Goal: Transaction & Acquisition: Purchase product/service

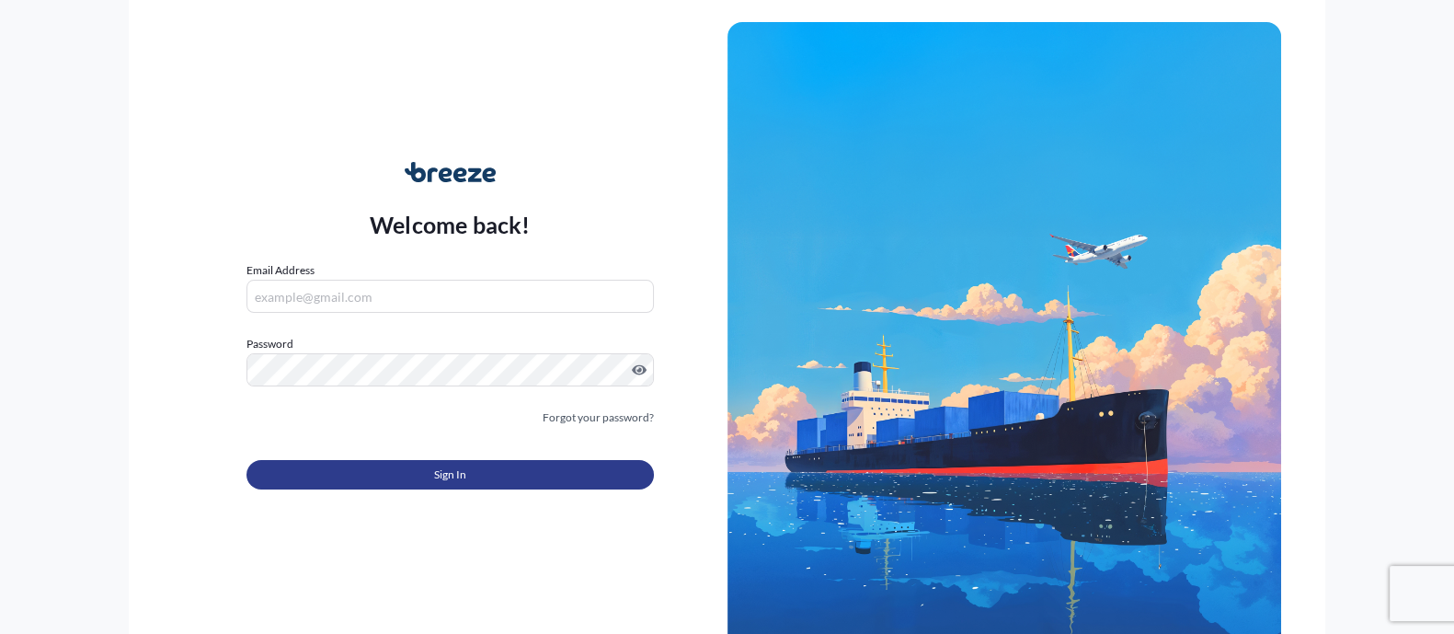
type input "[EMAIL_ADDRESS][DOMAIN_NAME]"
click at [501, 484] on button "Sign In" at bounding box center [449, 474] width 406 height 29
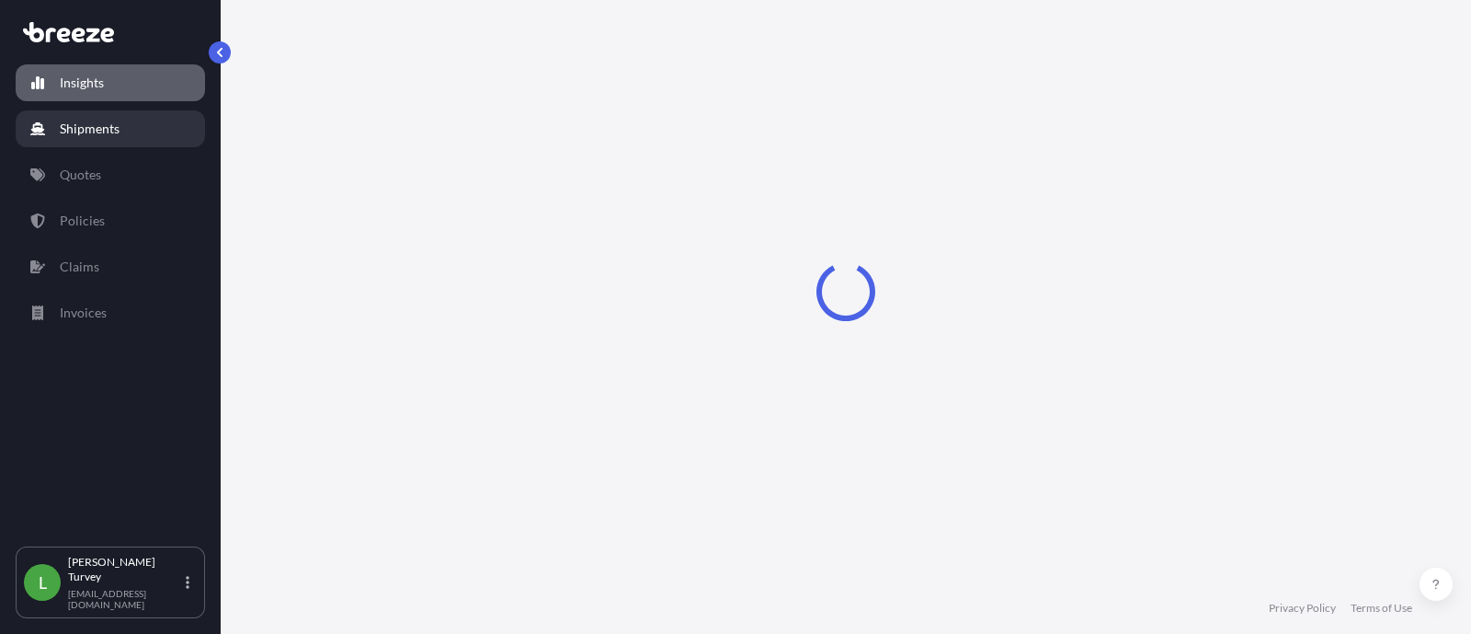
select select "2025"
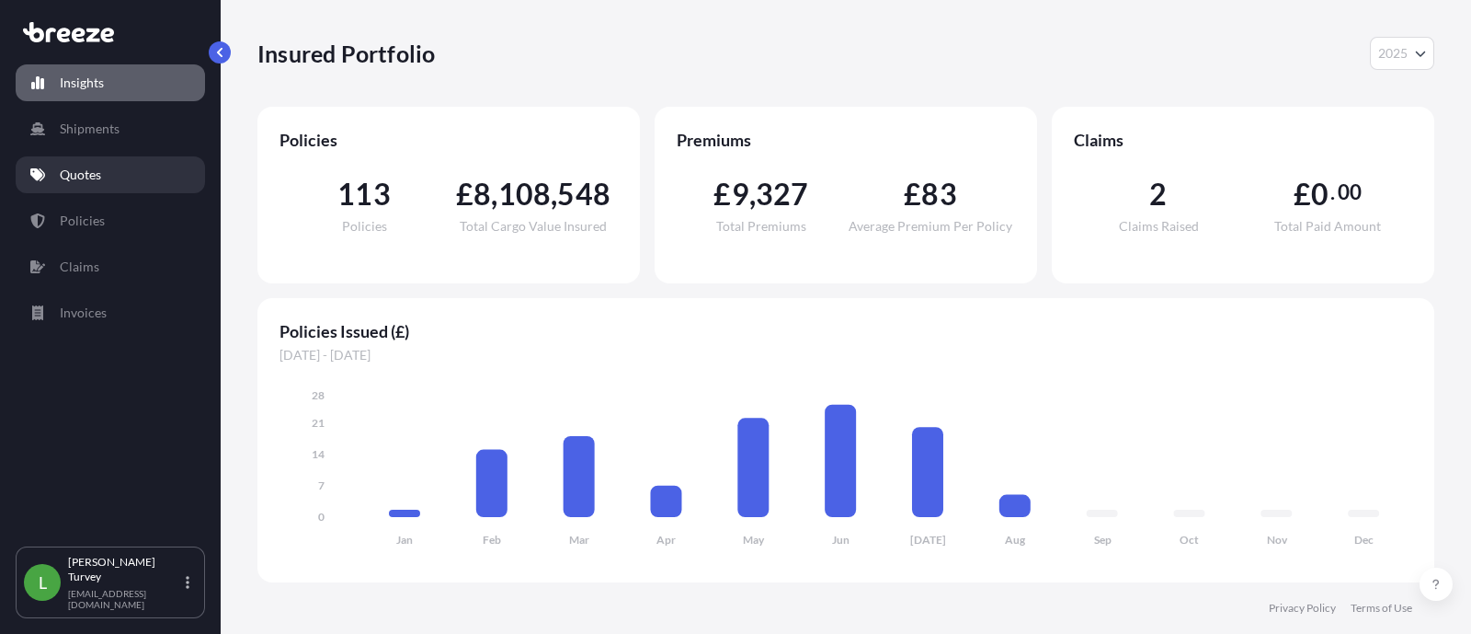
click at [80, 178] on p "Quotes" at bounding box center [80, 175] width 41 height 18
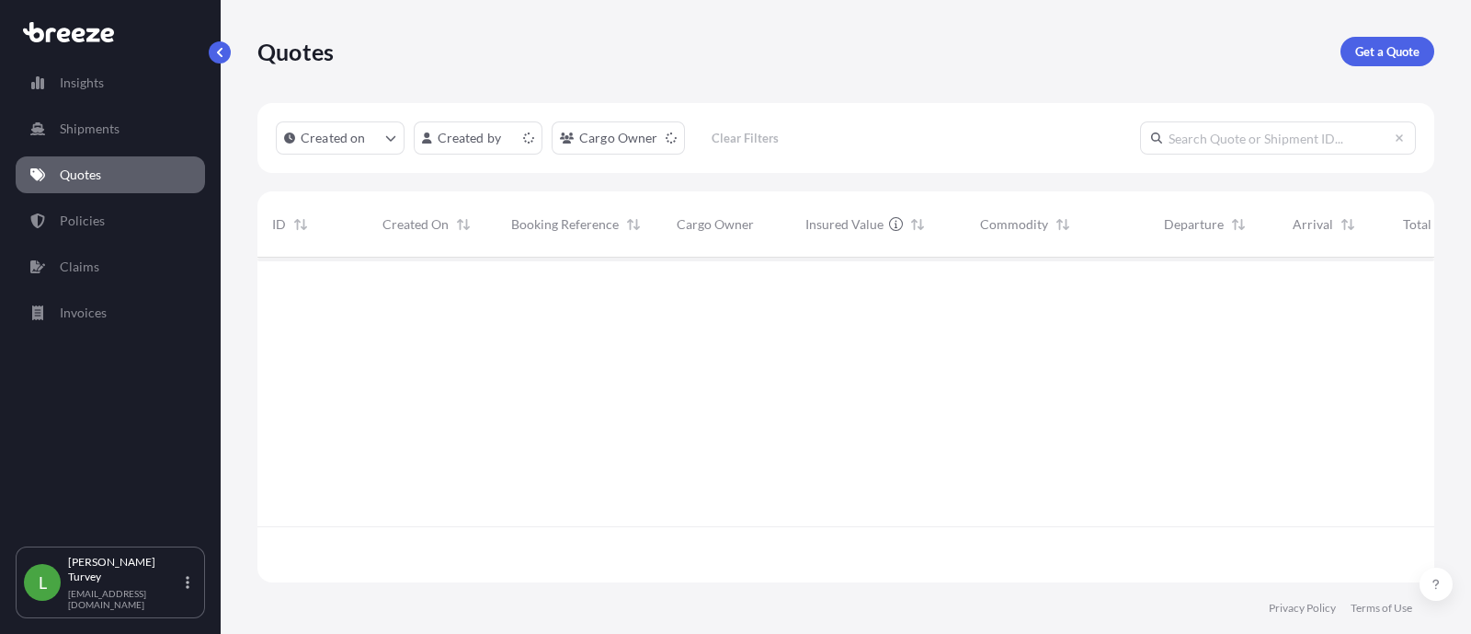
scroll to position [317, 1159]
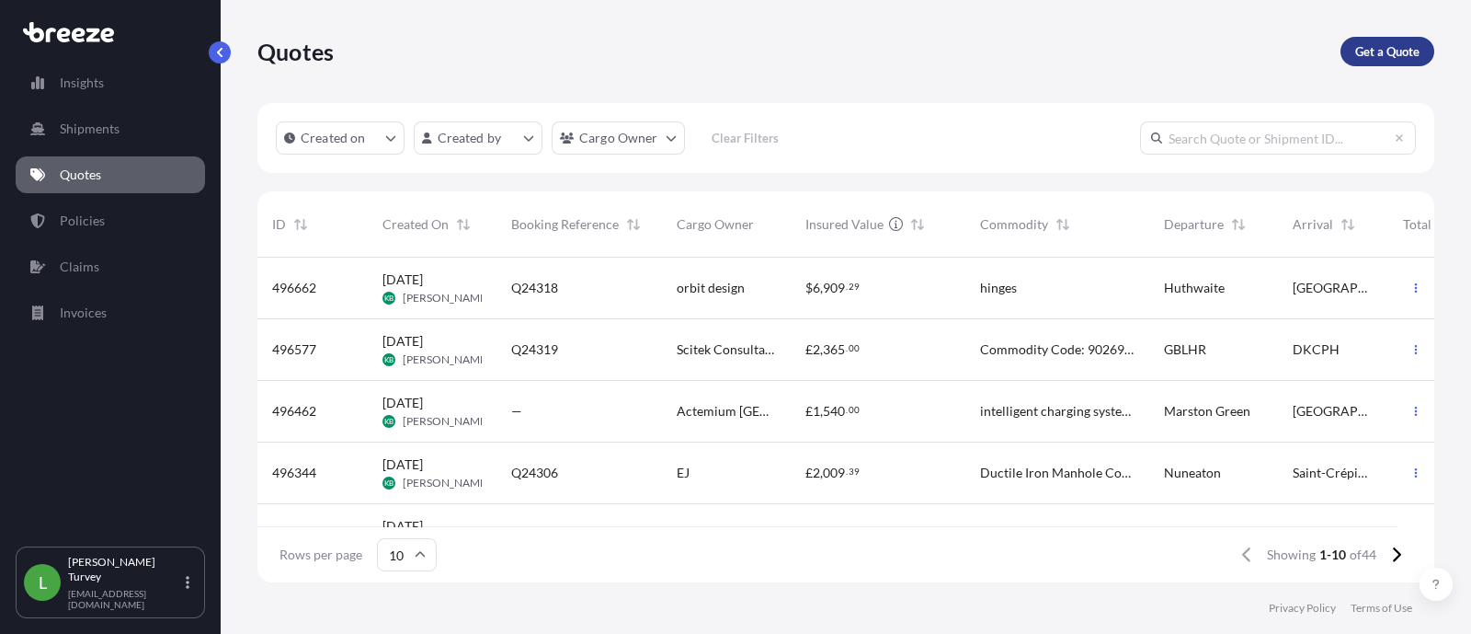
click at [1360, 57] on p "Get a Quote" at bounding box center [1387, 51] width 64 height 18
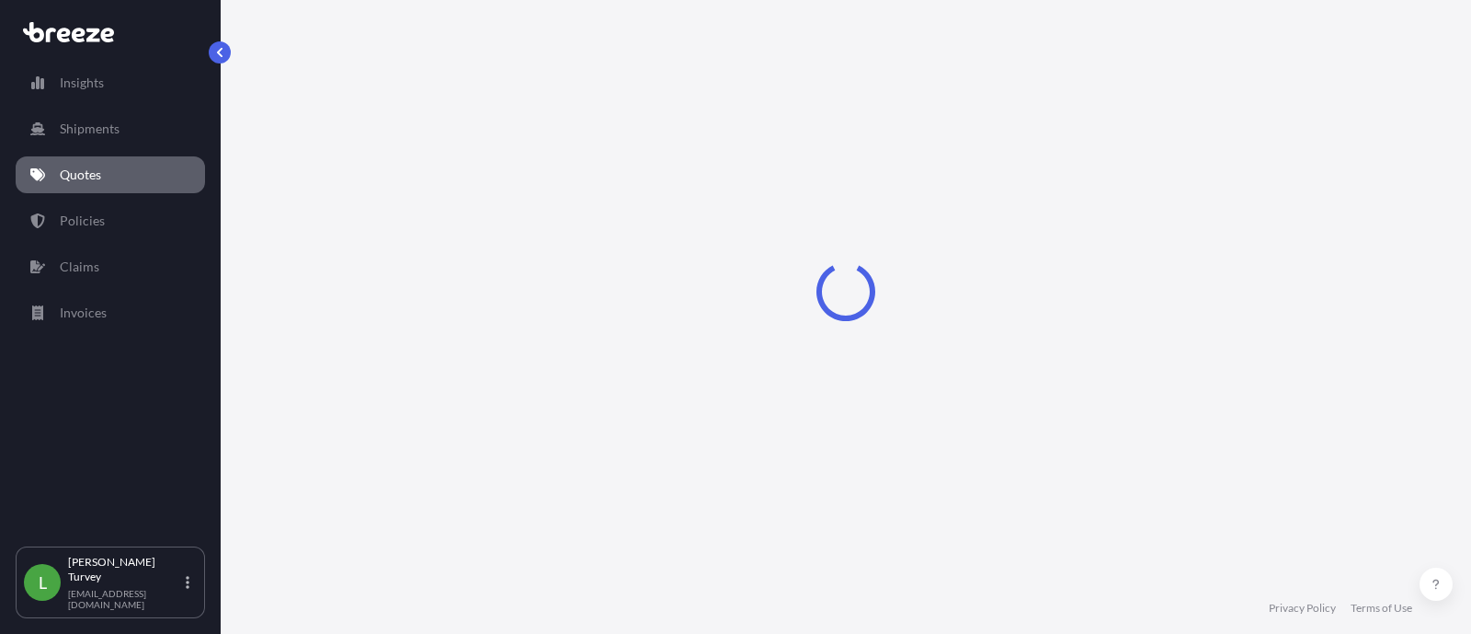
select select "Sea"
select select "1"
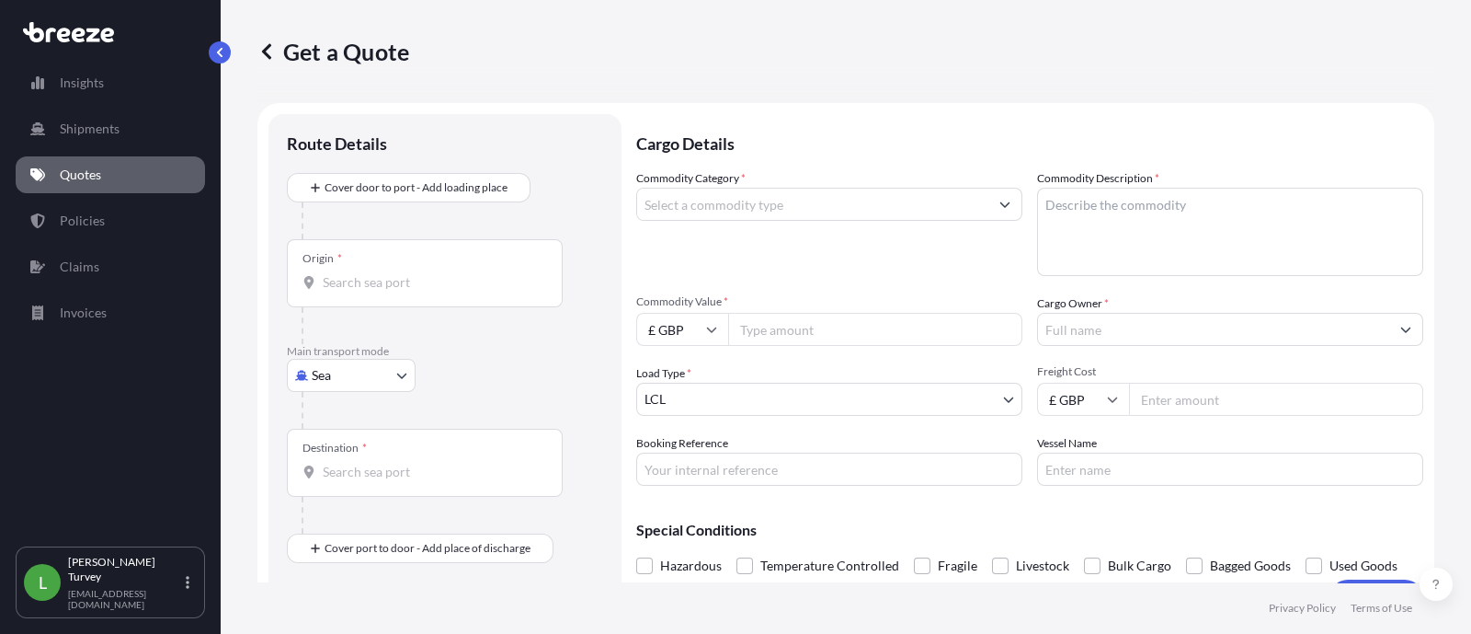
scroll to position [29, 0]
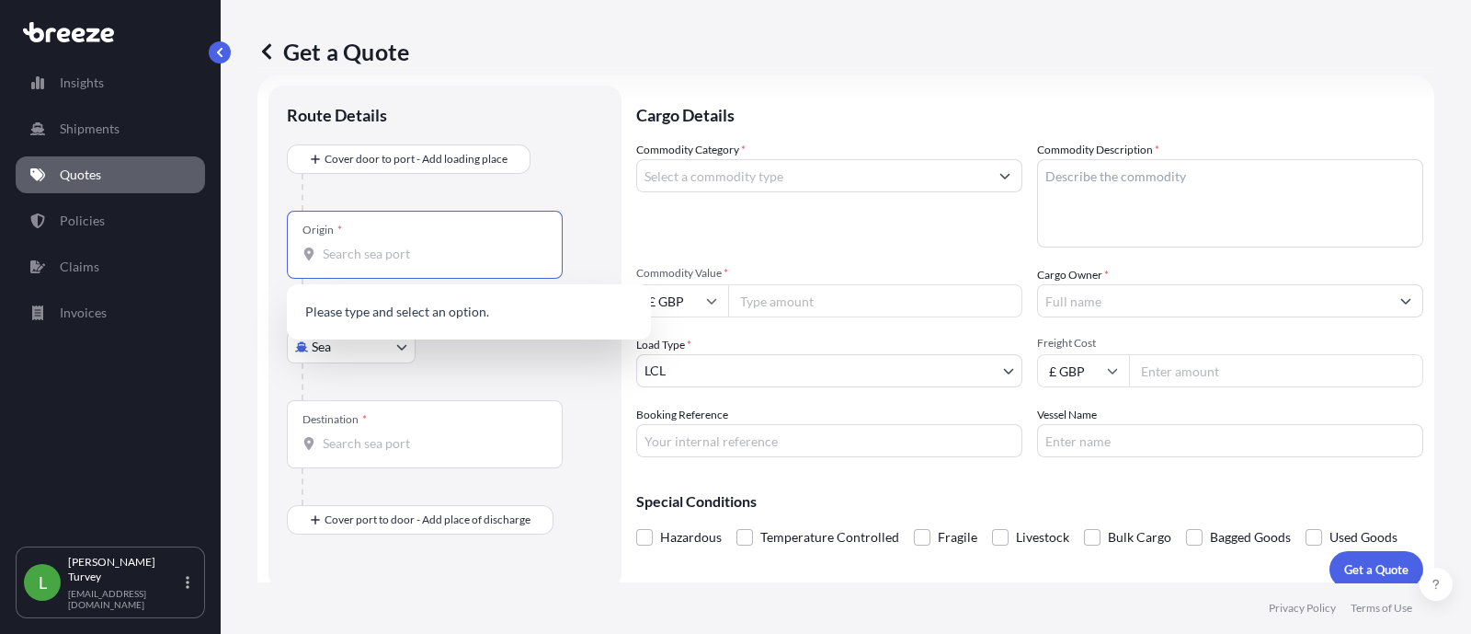
click at [340, 257] on input "Origin *" at bounding box center [431, 254] width 217 height 18
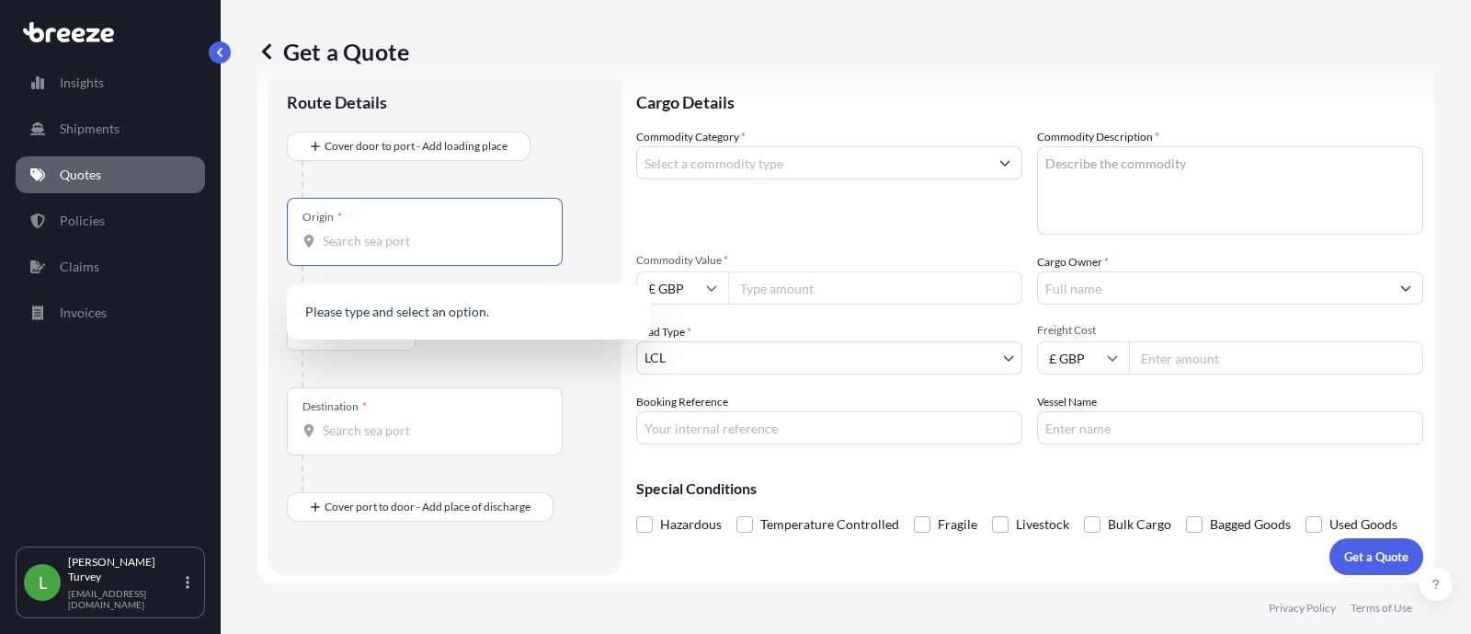
scroll to position [44, 0]
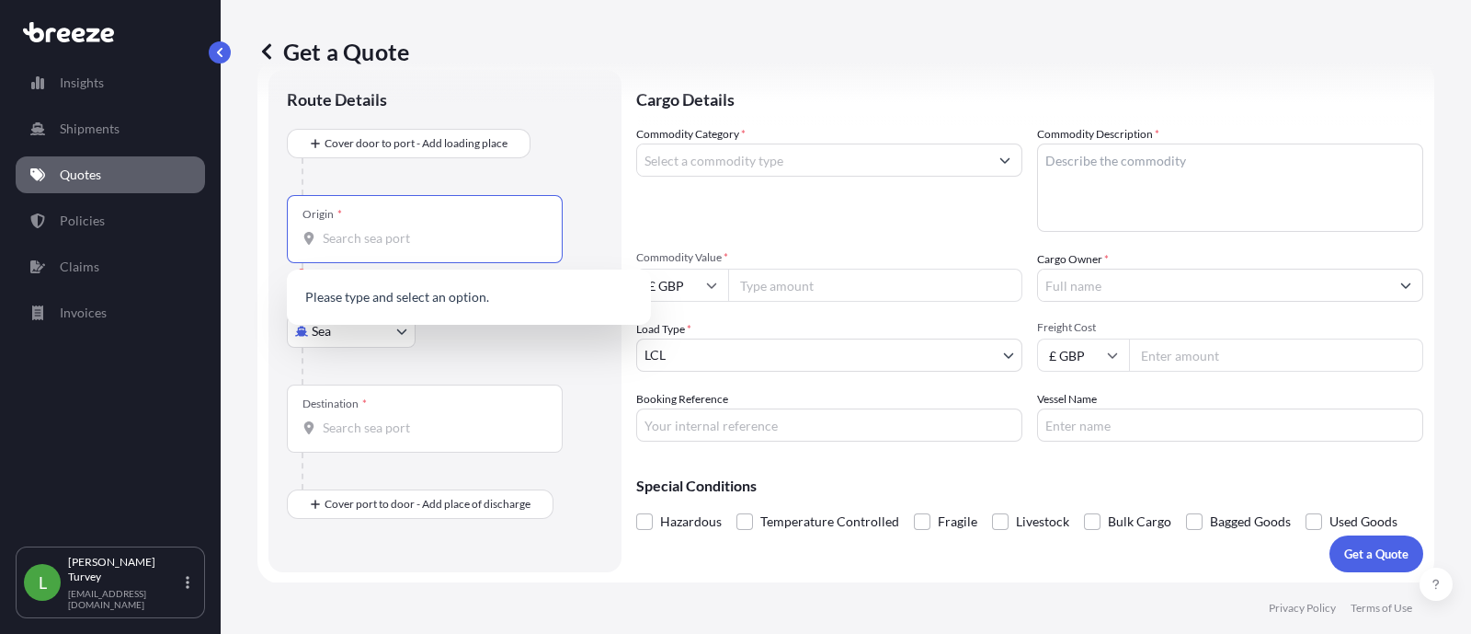
click at [328, 329] on body "0 options available. 0 options available. Insights Shipments Quotes Policies Cl…" at bounding box center [735, 317] width 1471 height 634
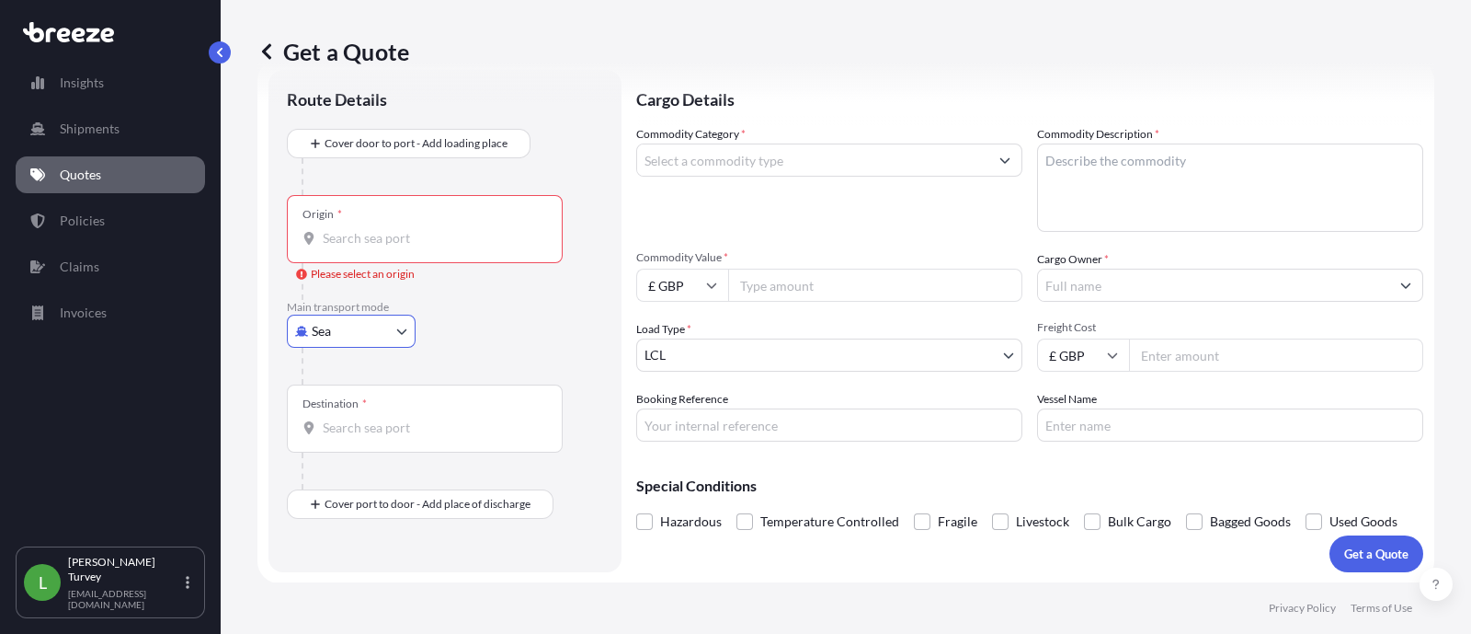
click at [354, 342] on body "0 options available. Insights Shipments Quotes Policies Claims Invoices L [PERS…" at bounding box center [735, 317] width 1471 height 634
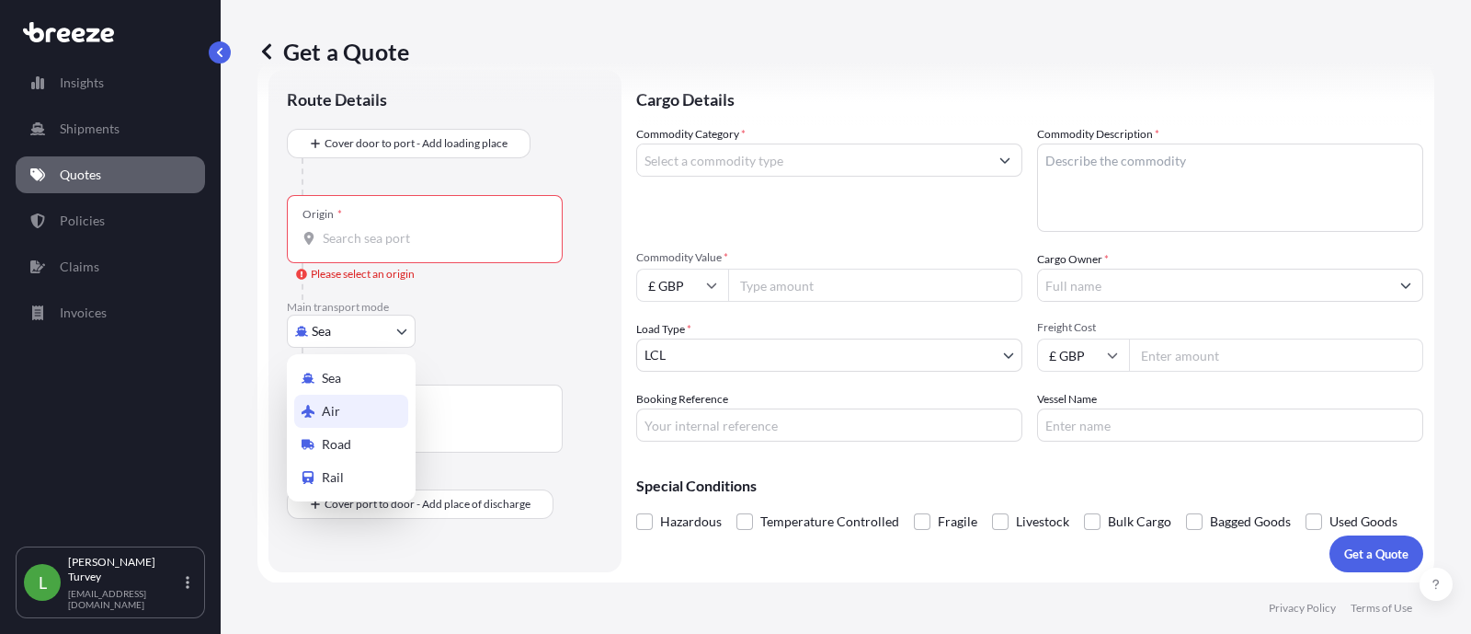
click at [307, 407] on icon at bounding box center [308, 411] width 13 height 13
select select "Air"
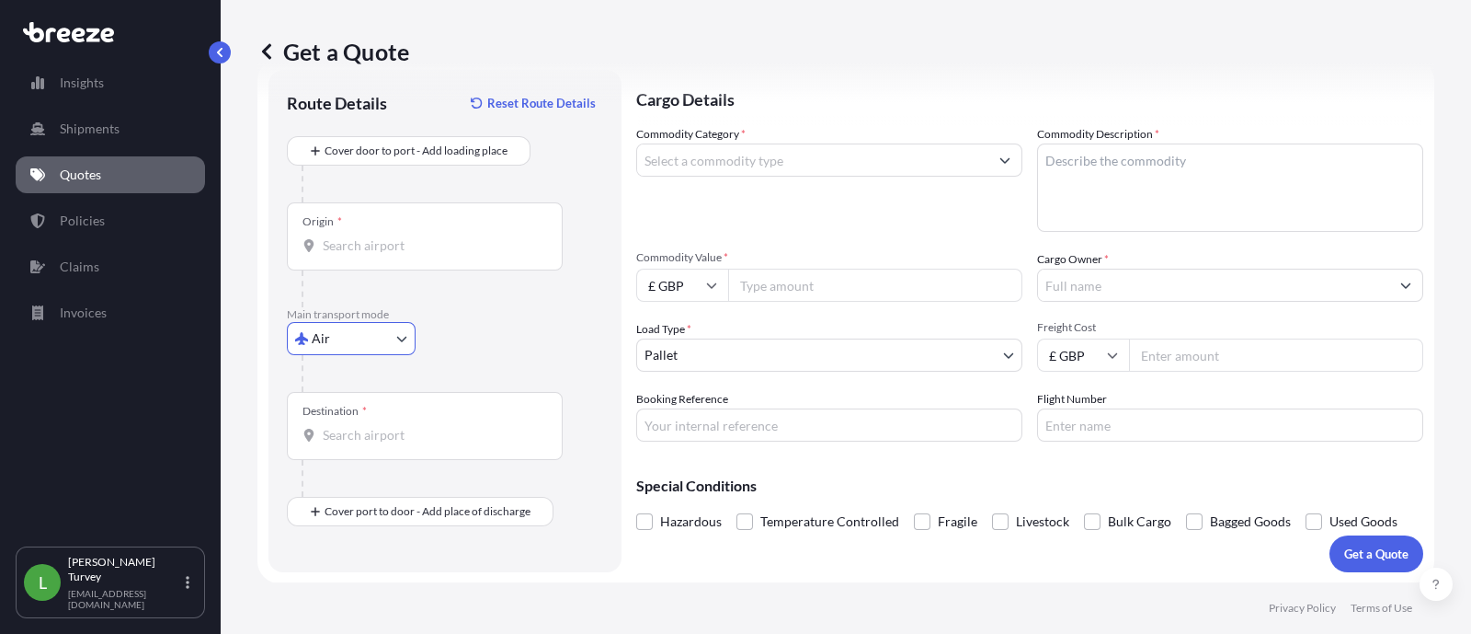
click at [392, 232] on div "Origin *" at bounding box center [425, 236] width 276 height 68
click at [392, 236] on input "Origin *" at bounding box center [431, 245] width 217 height 18
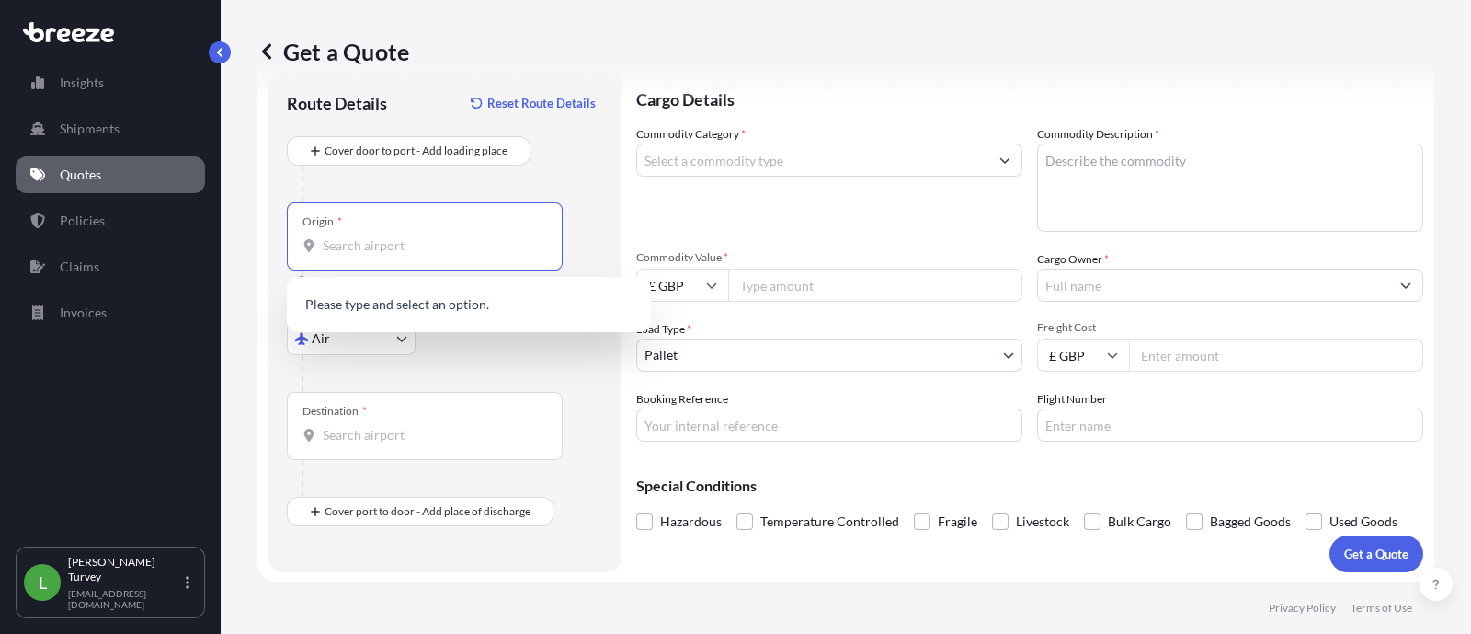
paste input "CV21 1TW"
type input "CV21 1TW"
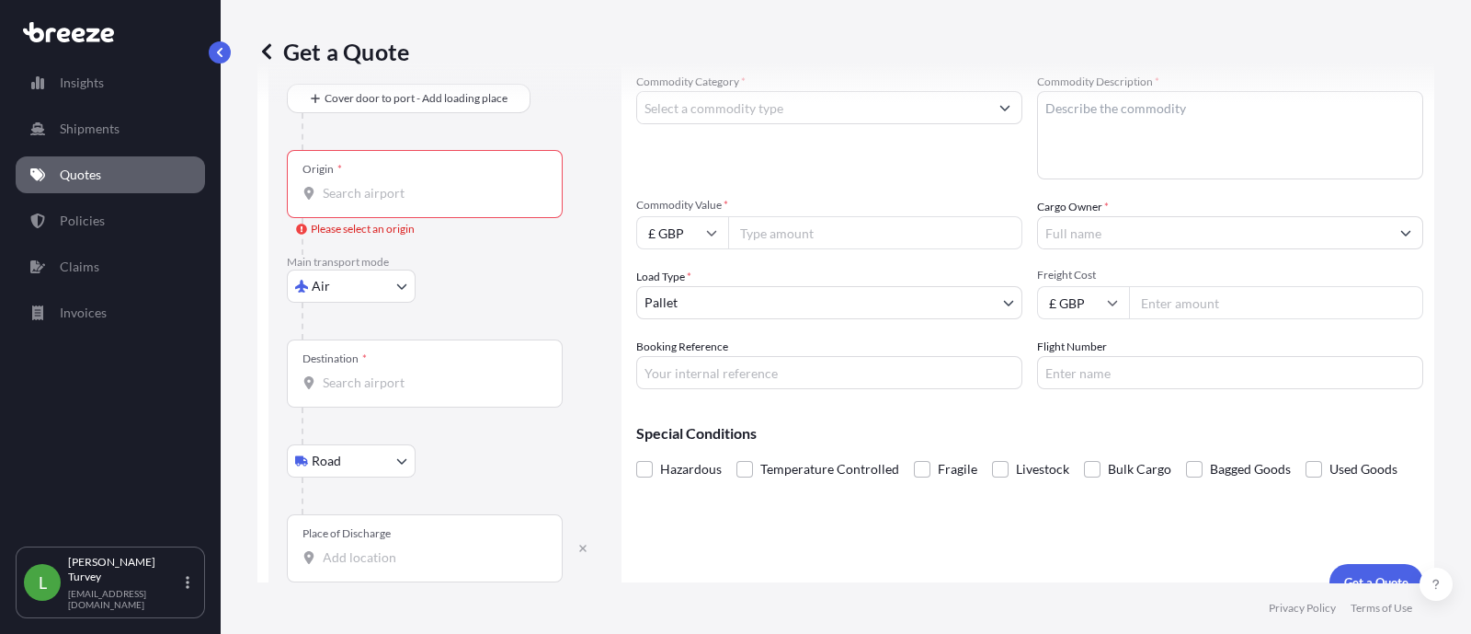
scroll to position [124, 0]
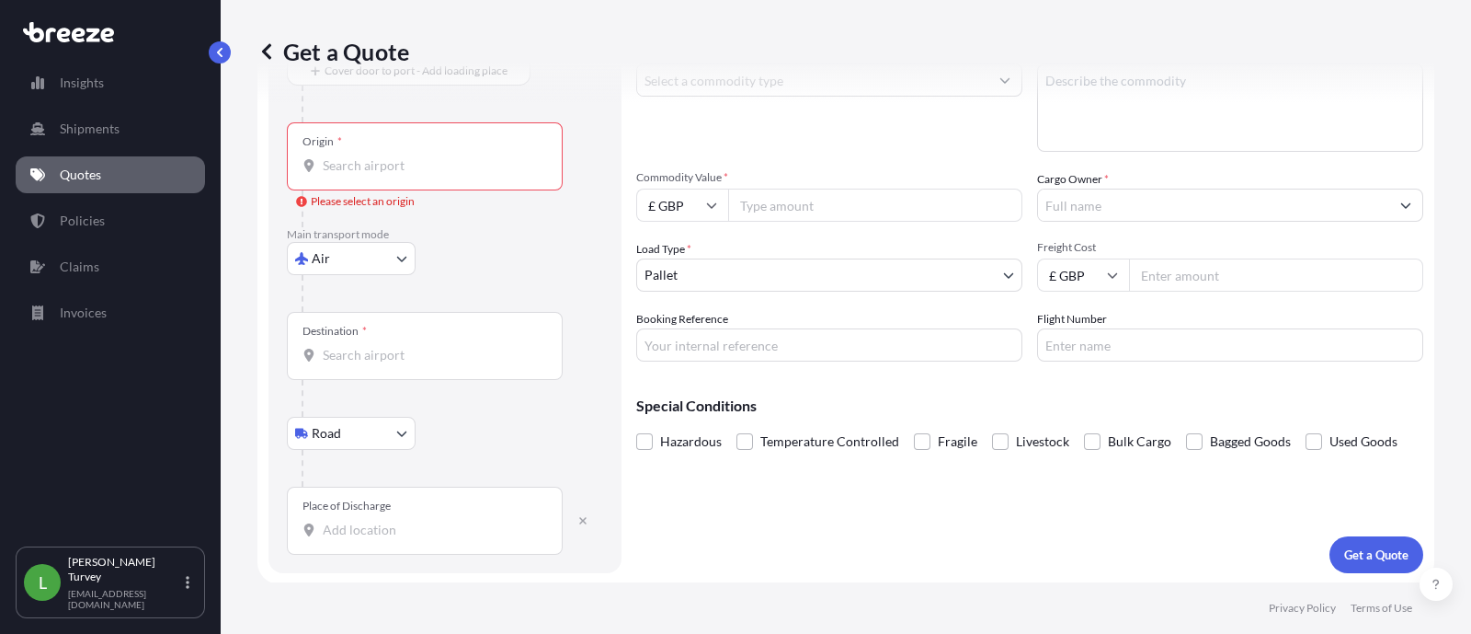
click at [360, 579] on form "Route Details Reset Route Details Cover door to port - Add loading place Place …" at bounding box center [845, 281] width 1177 height 605
click at [392, 556] on div "Route Details Reset Route Details Cover door to port - Add loading place Place …" at bounding box center [444, 281] width 353 height 583
click at [392, 542] on div "Place of Discharge" at bounding box center [425, 520] width 276 height 68
click at [392, 539] on input "Place of Discharge" at bounding box center [431, 529] width 217 height 18
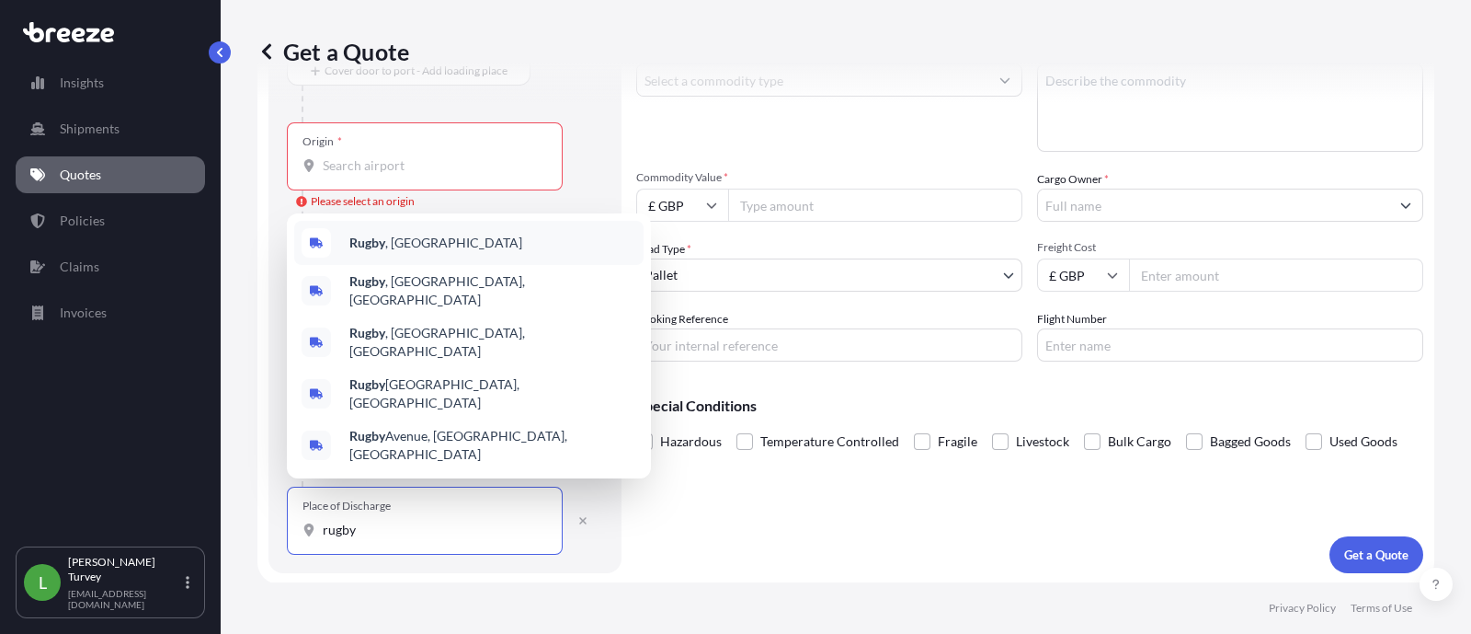
click at [451, 265] on div "Rugby , [GEOGRAPHIC_DATA]" at bounding box center [468, 243] width 349 height 44
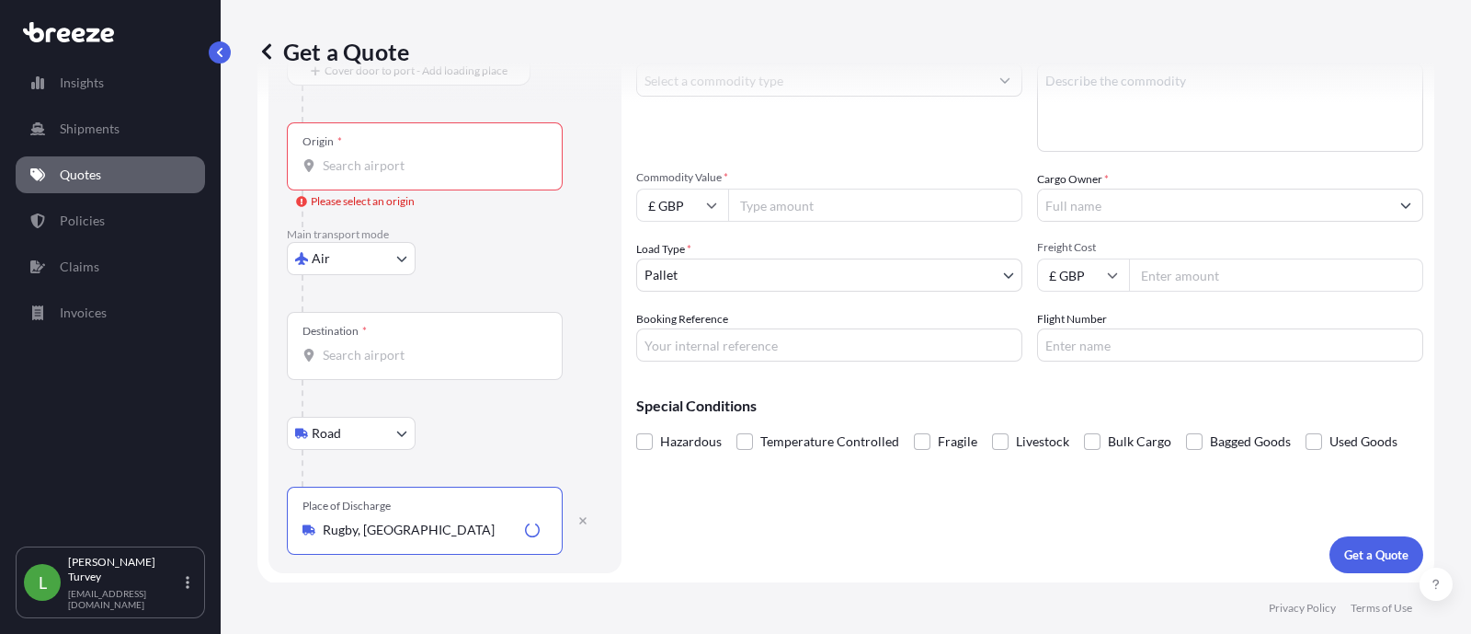
type input "Rugby, [GEOGRAPHIC_DATA]"
click at [419, 158] on input "Origin * Please select an origin" at bounding box center [431, 165] width 217 height 18
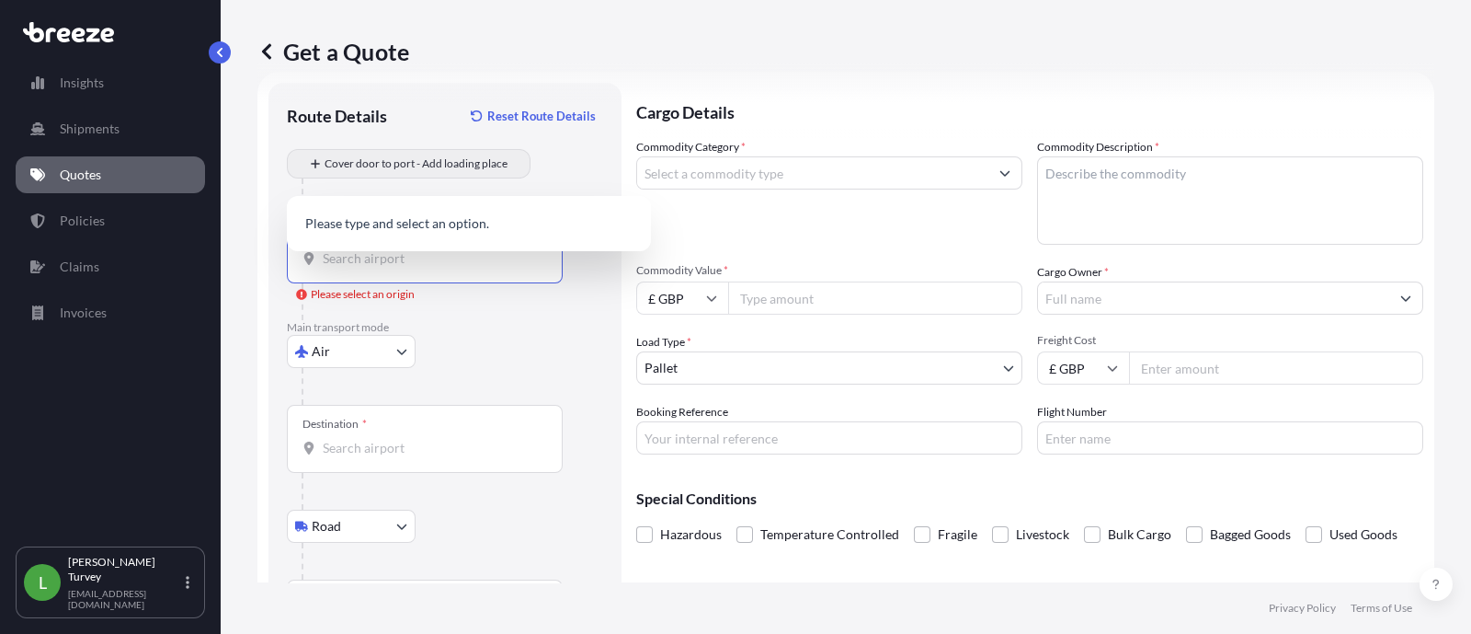
scroll to position [0, 0]
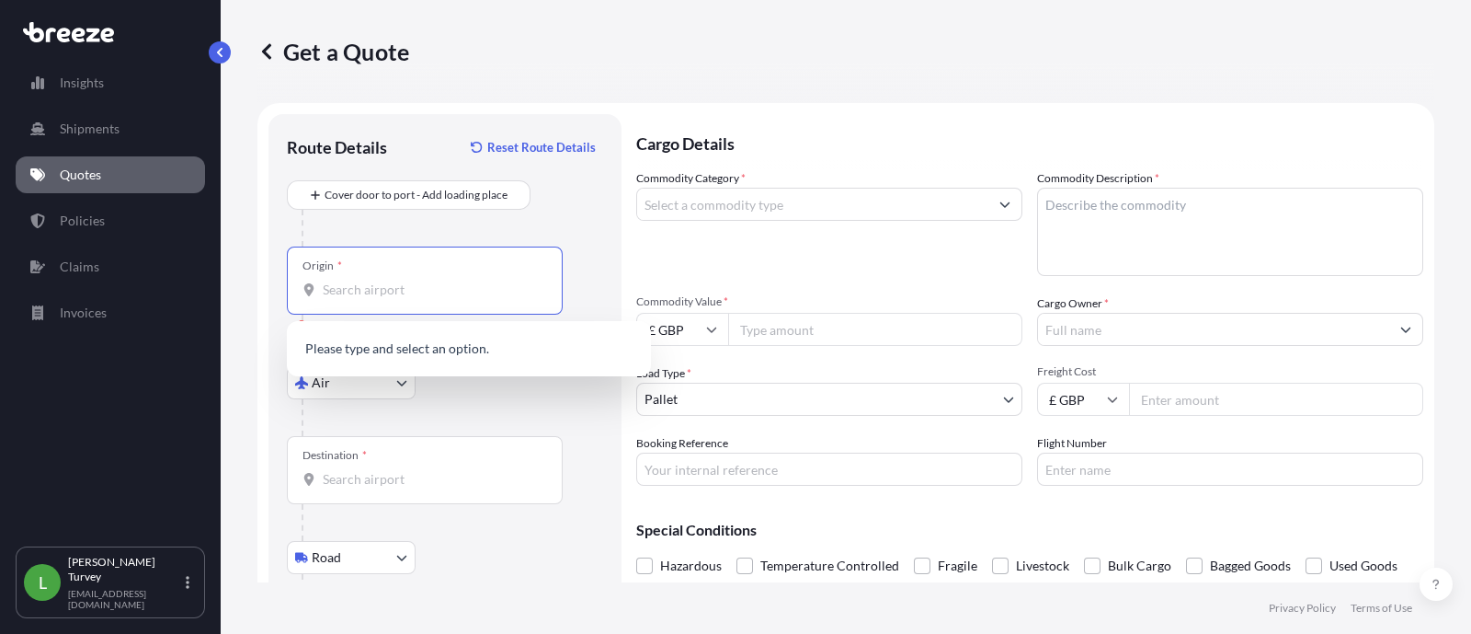
click at [348, 485] on input "Destination *" at bounding box center [431, 479] width 217 height 18
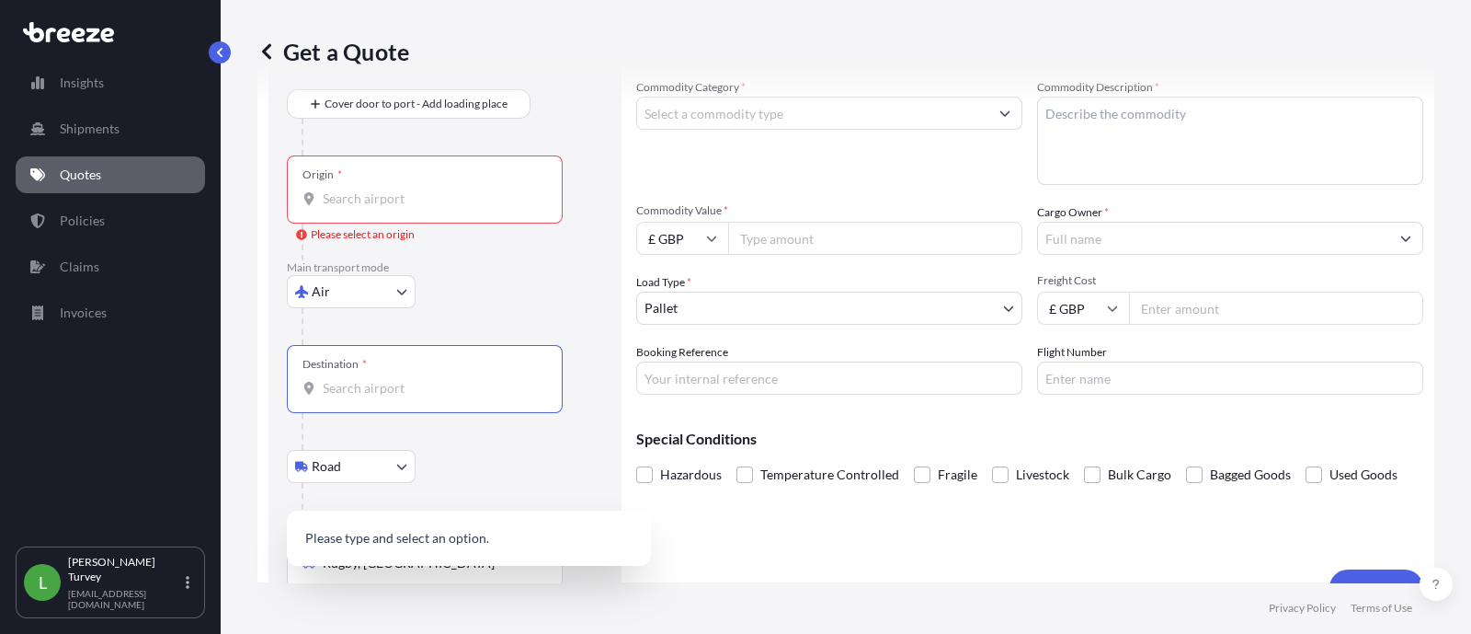
scroll to position [124, 0]
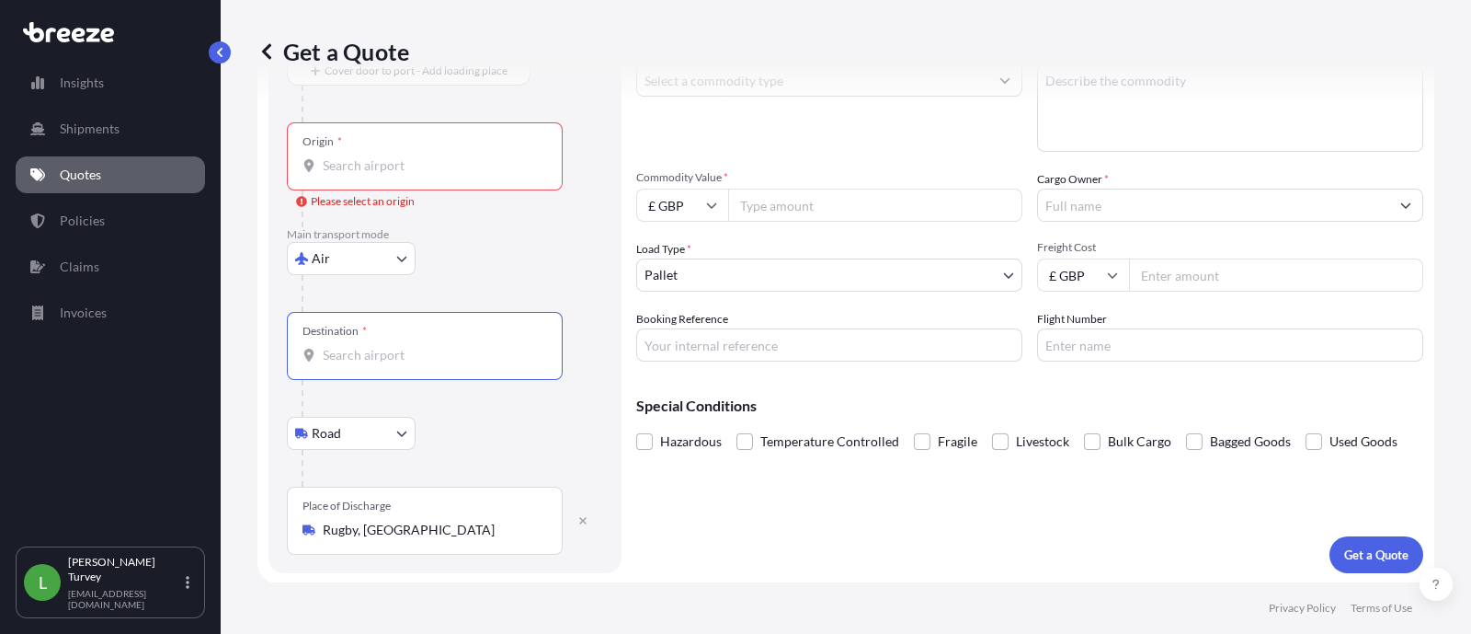
click at [371, 366] on div "Destination *" at bounding box center [425, 346] width 276 height 68
click at [371, 364] on input "Destination *" at bounding box center [431, 355] width 217 height 18
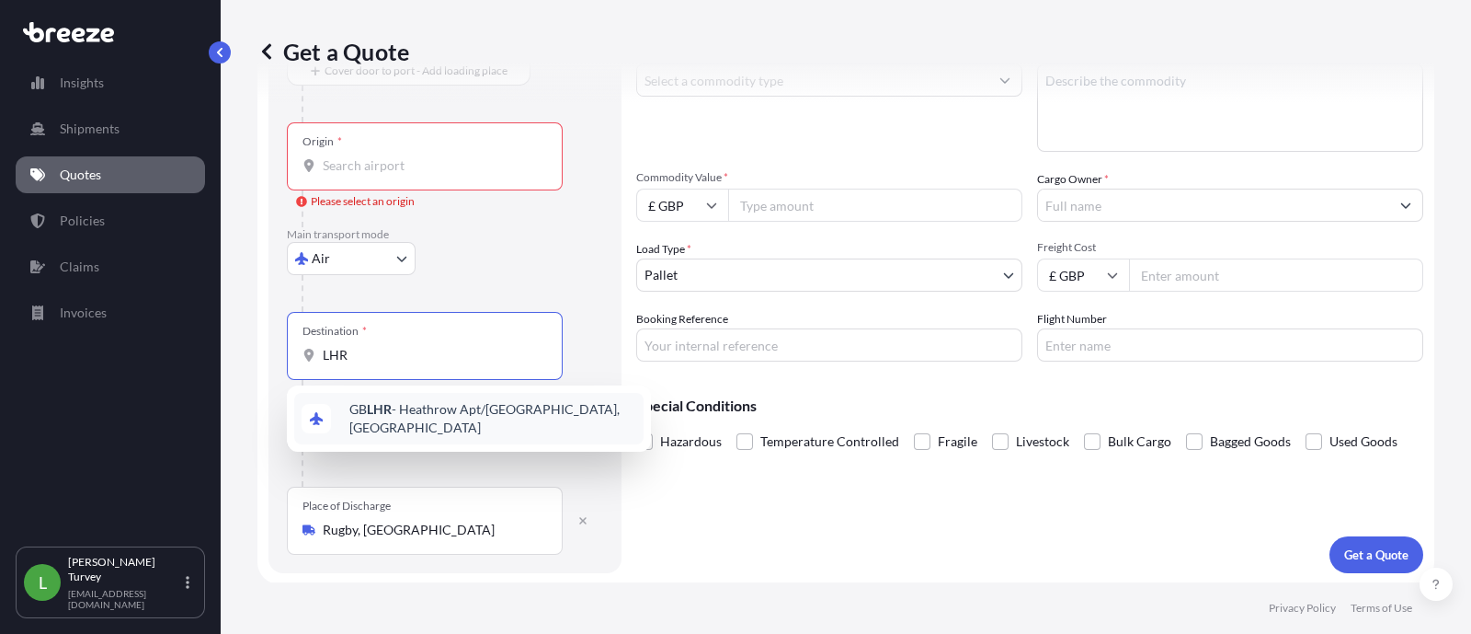
click at [392, 405] on span "GB LHR - Heathrow Apt/[GEOGRAPHIC_DATA], [GEOGRAPHIC_DATA]" at bounding box center [492, 418] width 287 height 37
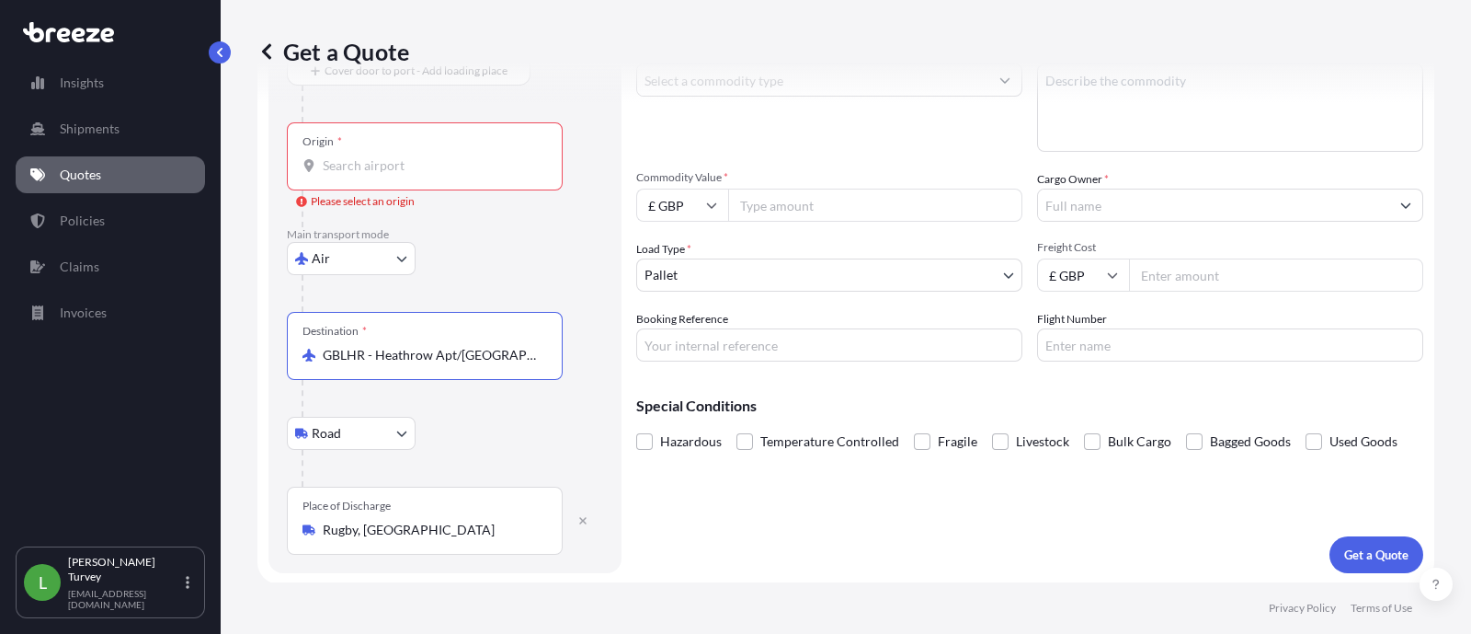
type input "GBLHR - Heathrow Apt/[GEOGRAPHIC_DATA], [GEOGRAPHIC_DATA]"
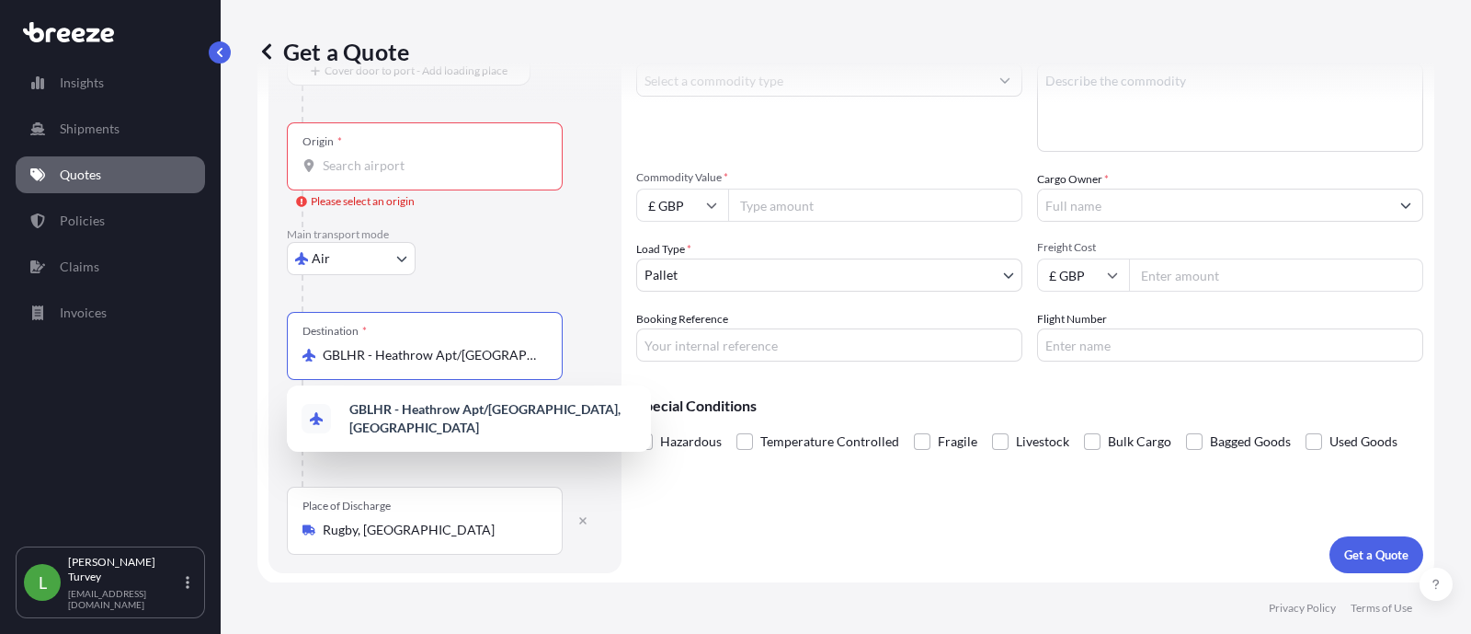
click at [442, 160] on input "Origin * Please select an origin" at bounding box center [431, 165] width 217 height 18
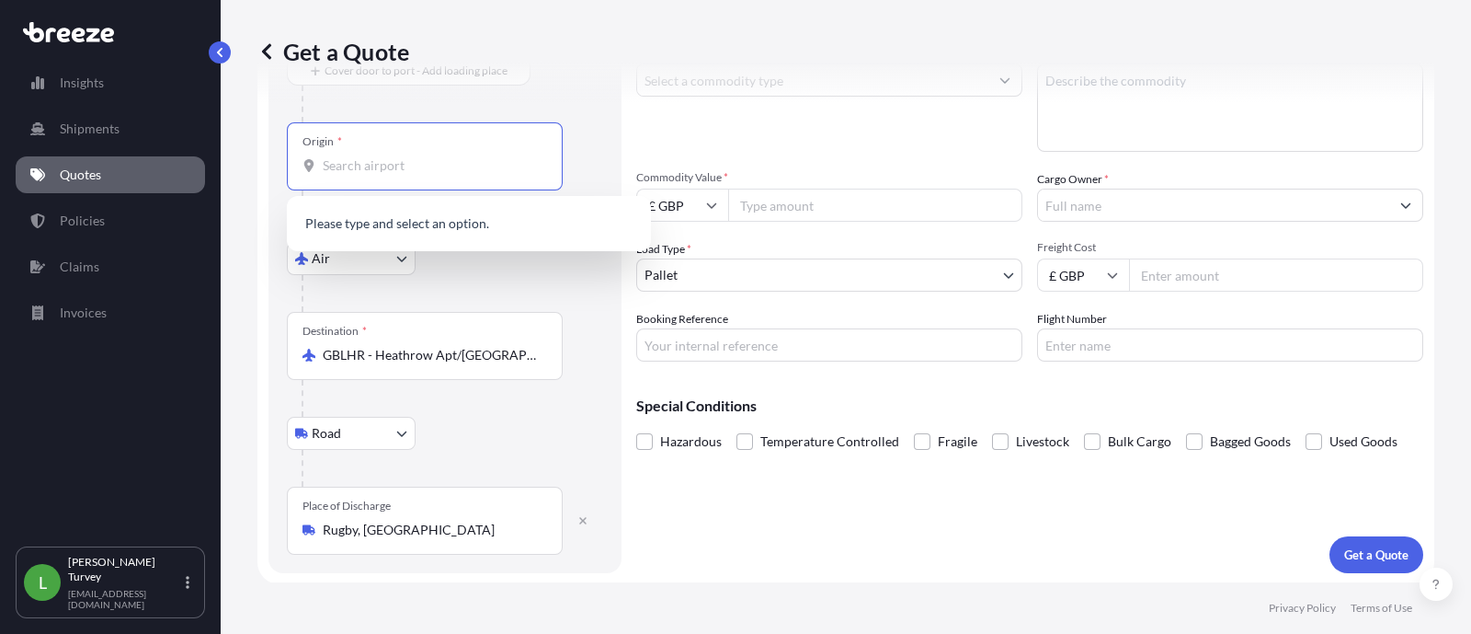
paste input "[GEOGRAPHIC_DATA]"
type input "[GEOGRAPHIC_DATA]"
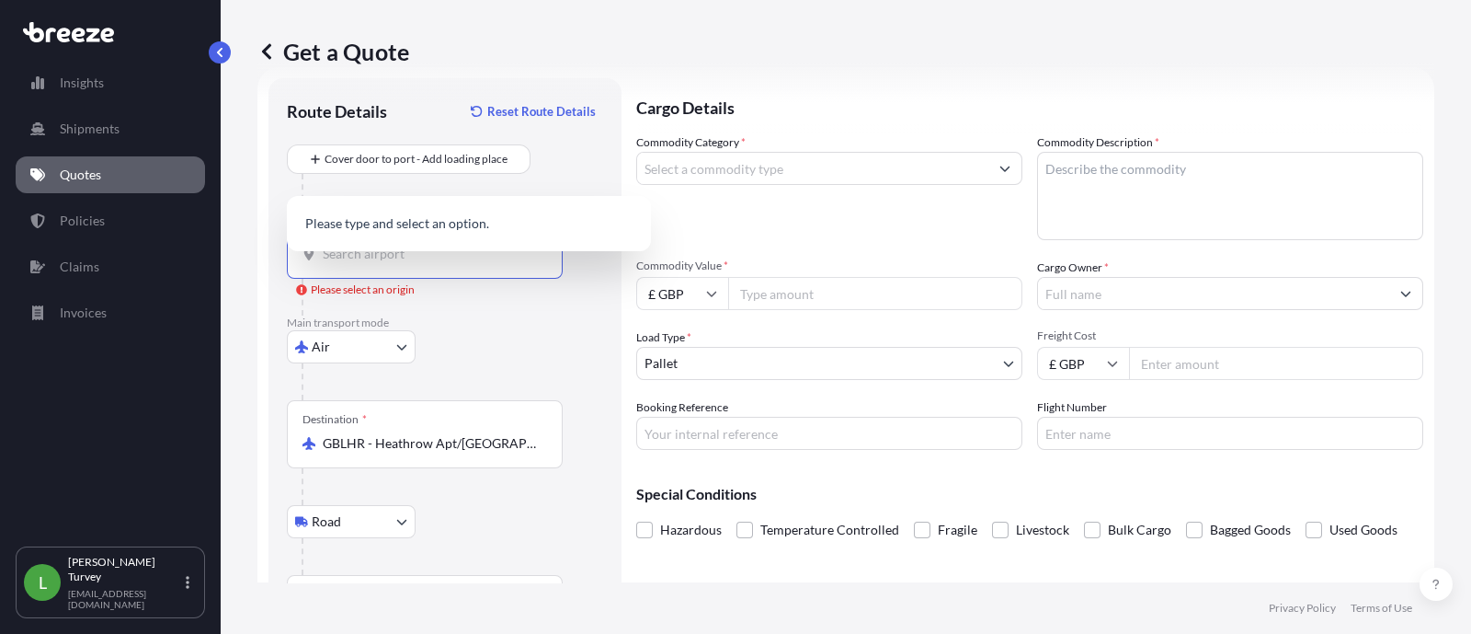
scroll to position [0, 0]
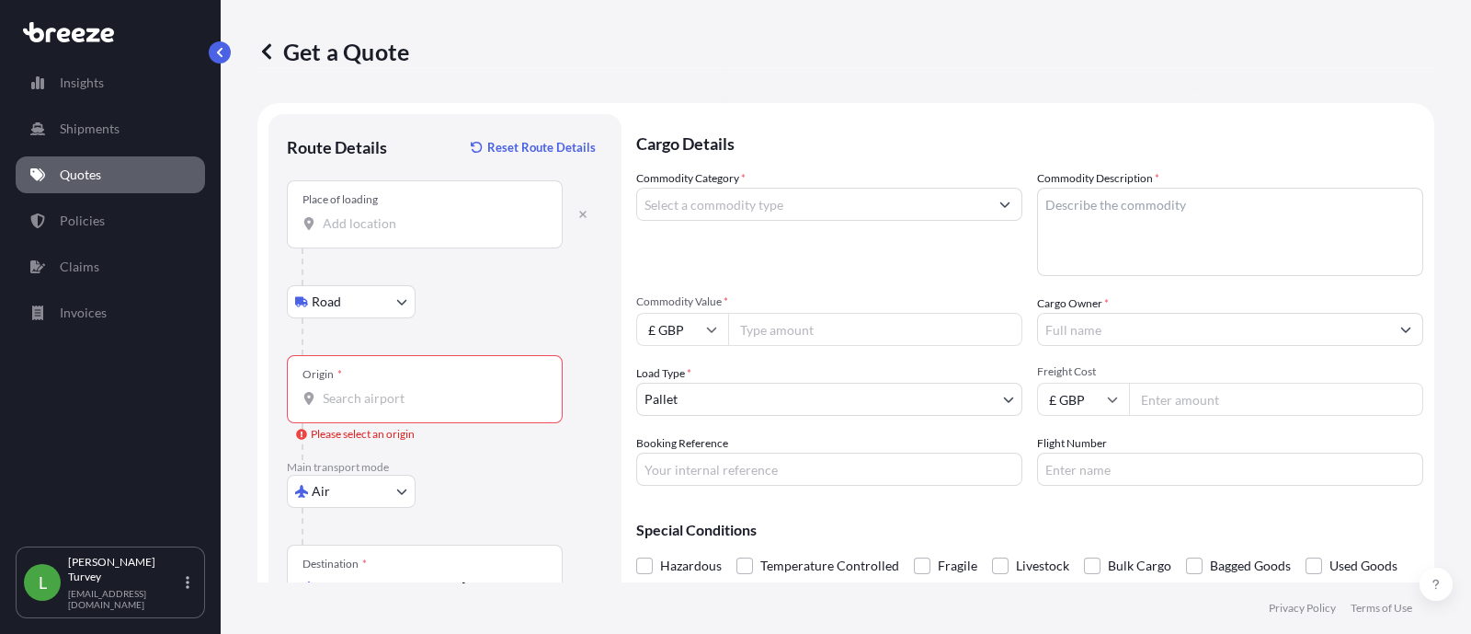
click at [425, 241] on div "Place of loading" at bounding box center [425, 214] width 276 height 68
click at [425, 233] on input "Place of loading" at bounding box center [431, 223] width 217 height 18
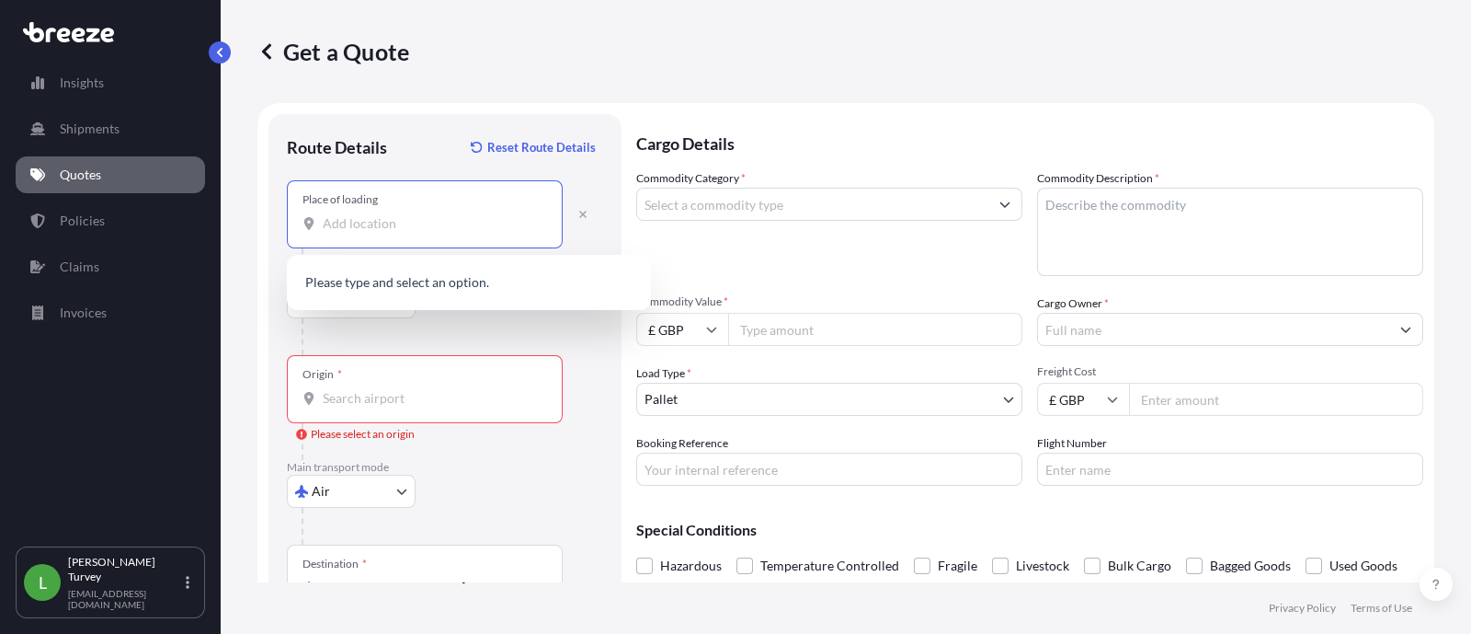
paste input "[GEOGRAPHIC_DATA]"
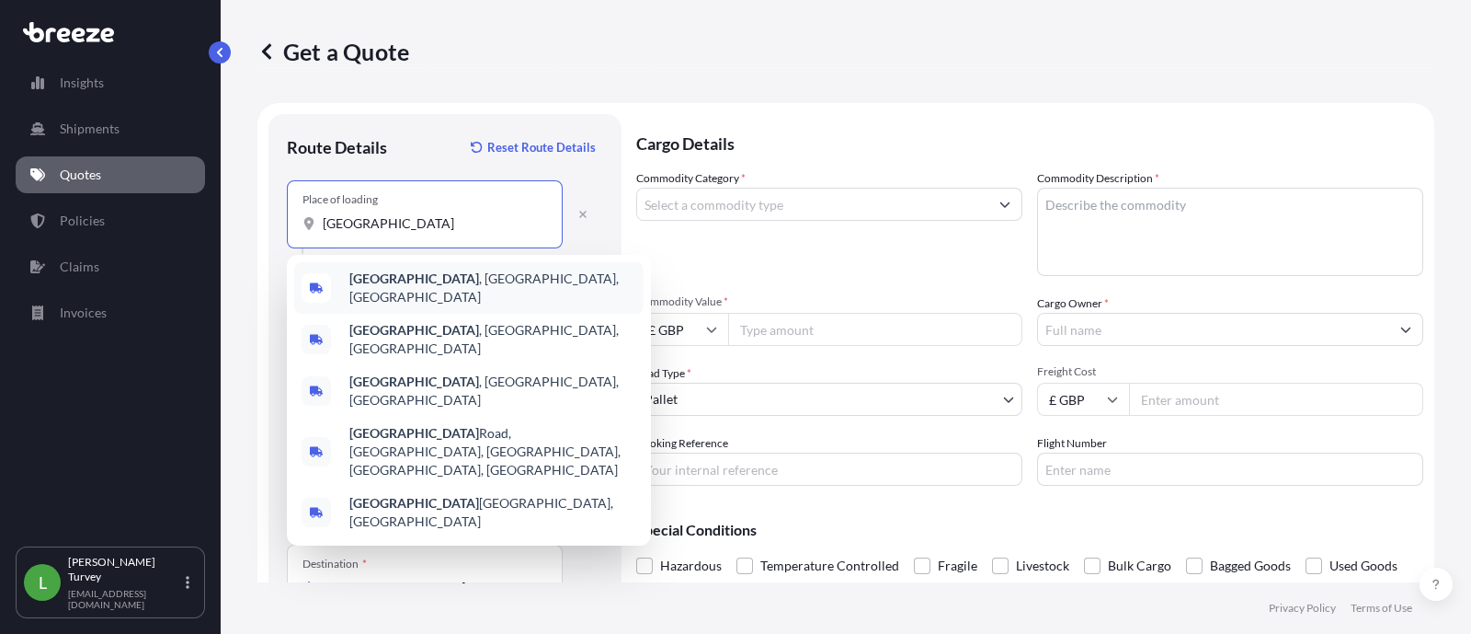
click at [446, 292] on span "[GEOGRAPHIC_DATA] , [GEOGRAPHIC_DATA], [GEOGRAPHIC_DATA]" at bounding box center [492, 287] width 287 height 37
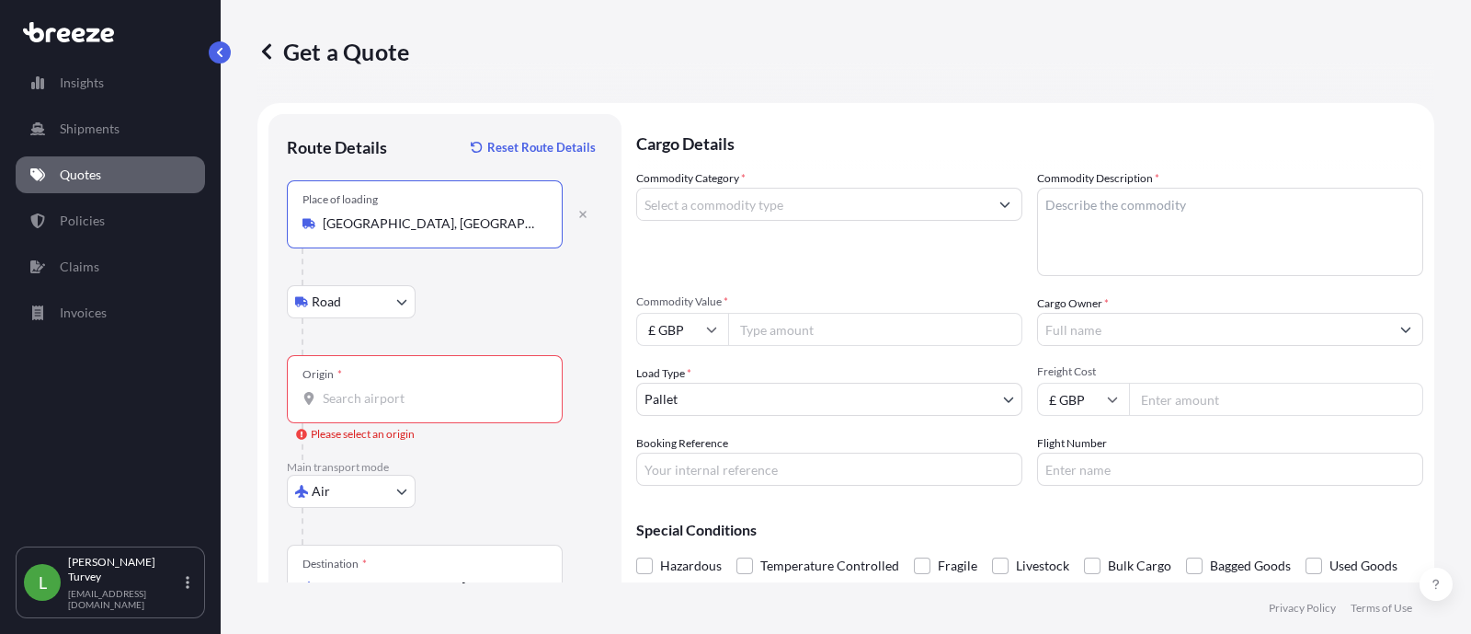
type input "[GEOGRAPHIC_DATA], [GEOGRAPHIC_DATA], [GEOGRAPHIC_DATA]"
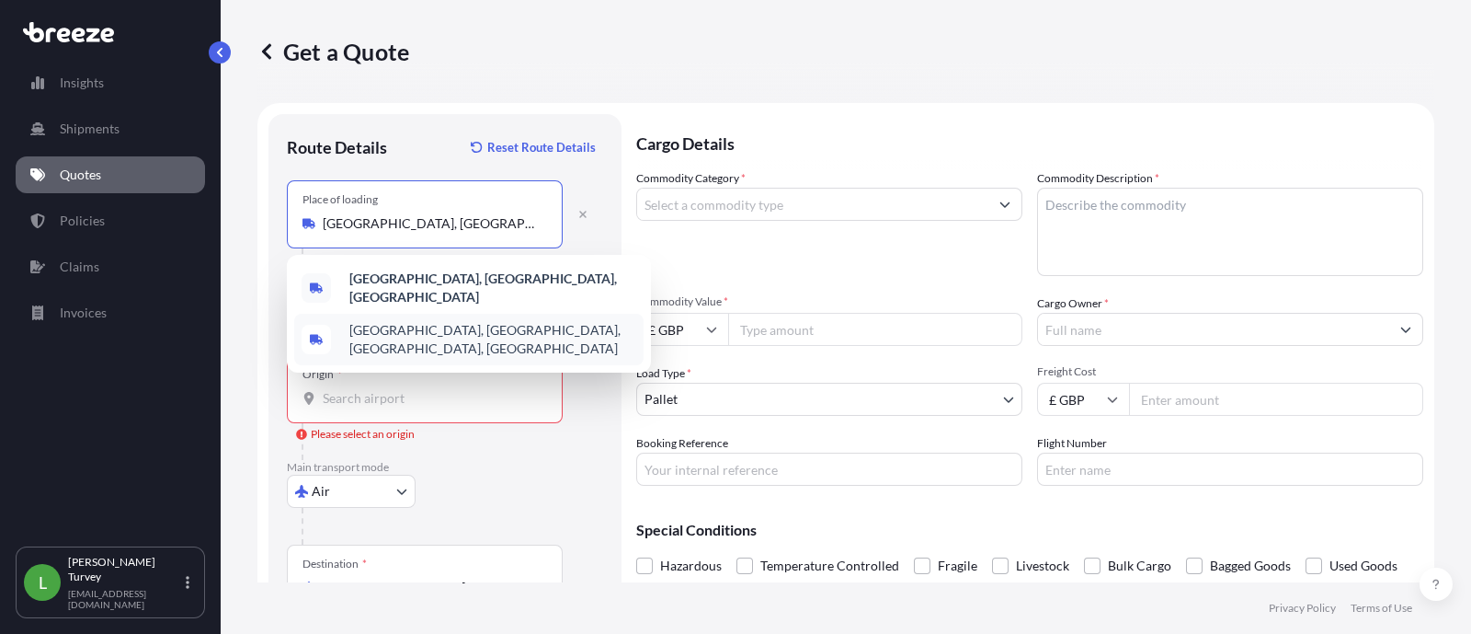
click at [343, 400] on input "Origin * Please select an origin" at bounding box center [431, 398] width 217 height 18
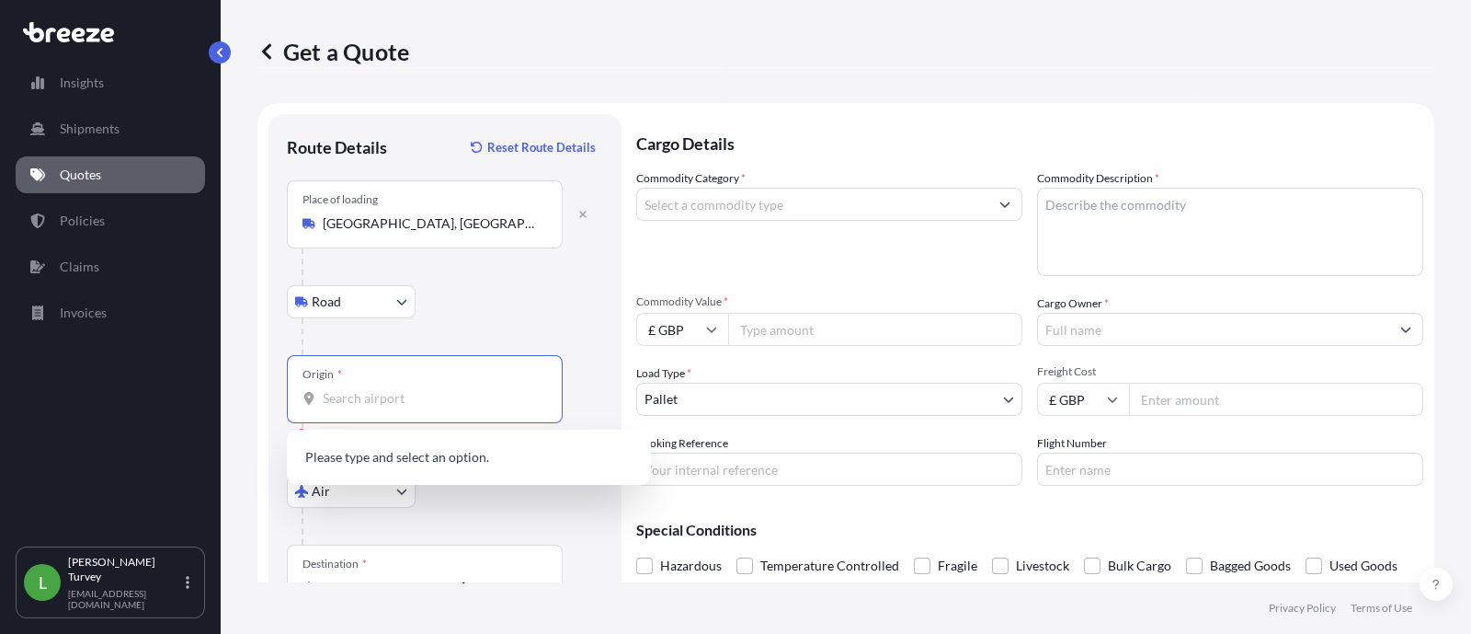
paste input "ORH"
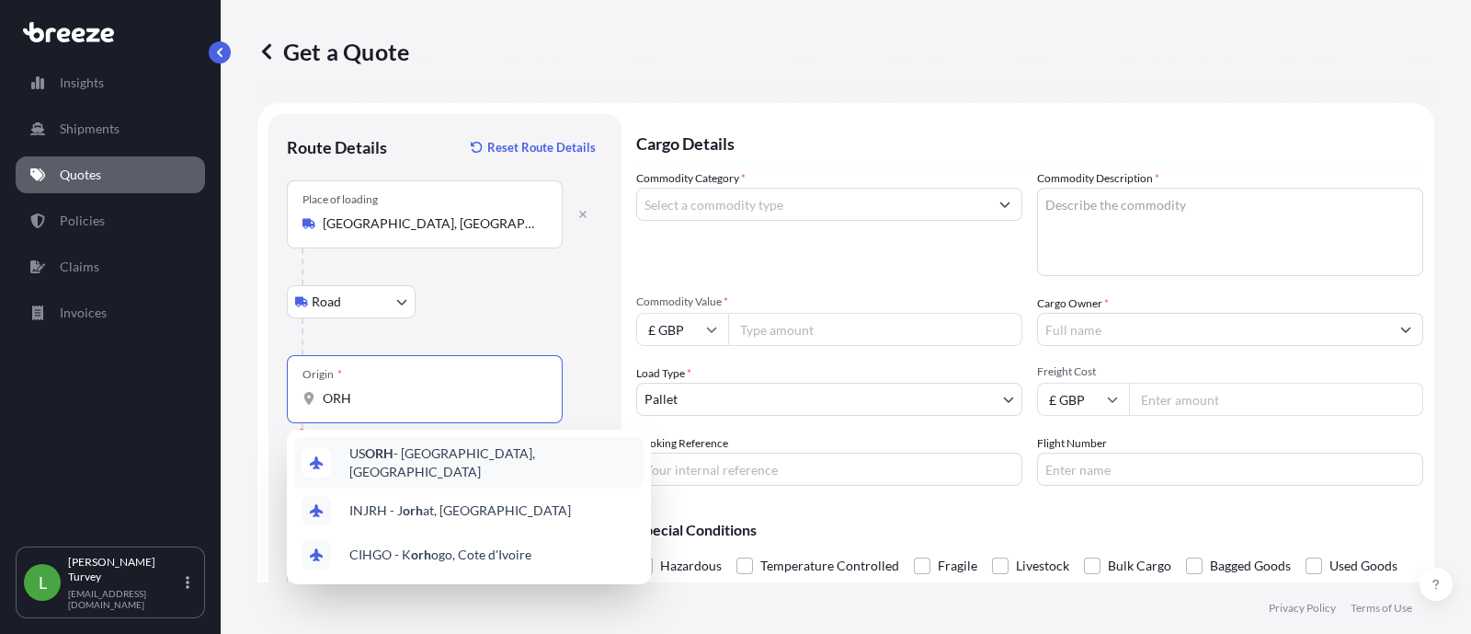
click at [495, 457] on span "US ORH - [GEOGRAPHIC_DATA], [GEOGRAPHIC_DATA]" at bounding box center [492, 462] width 287 height 37
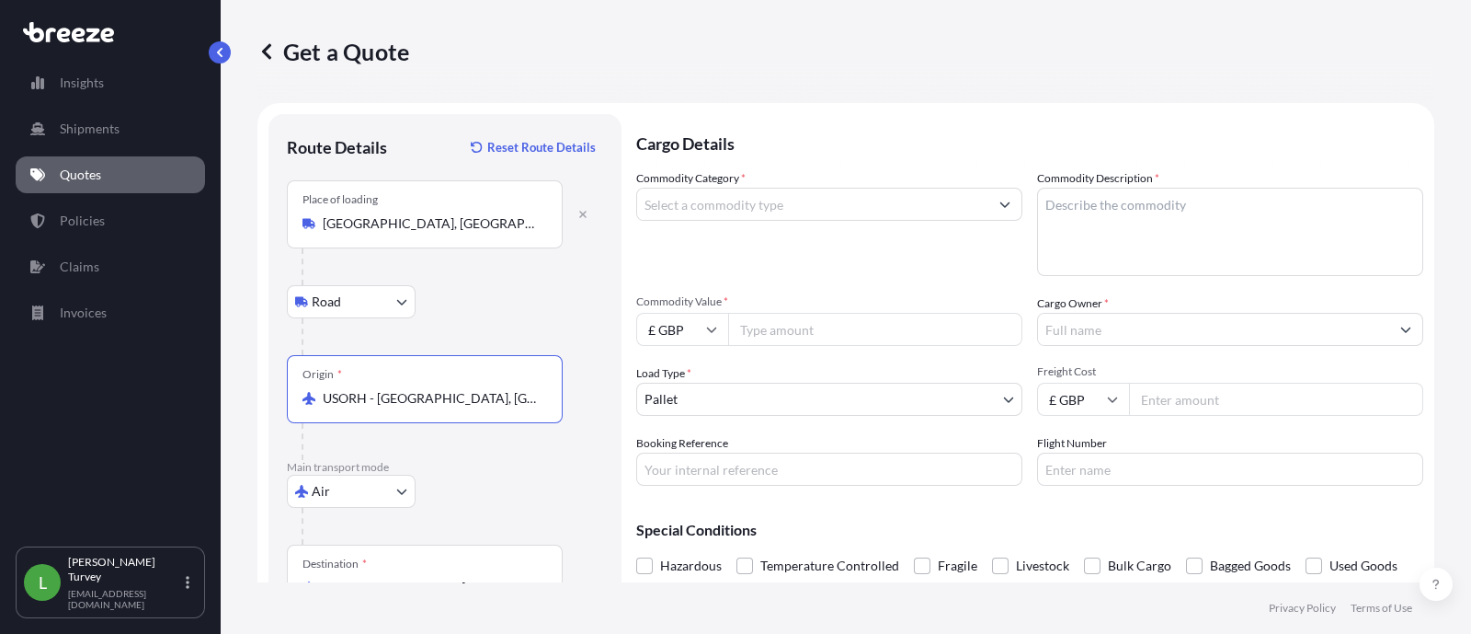
type input "USORH - [GEOGRAPHIC_DATA], [GEOGRAPHIC_DATA]"
click at [717, 190] on input "Commodity Category *" at bounding box center [812, 204] width 351 height 33
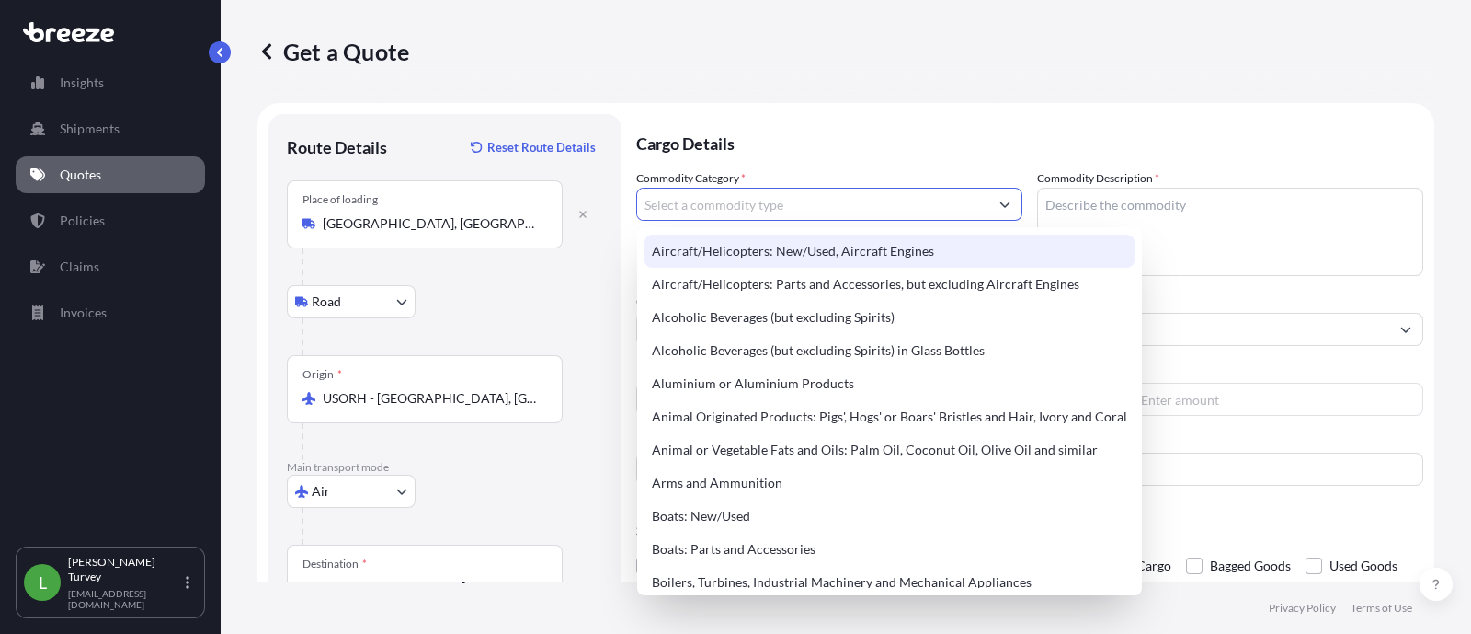
paste input "Resin solution"
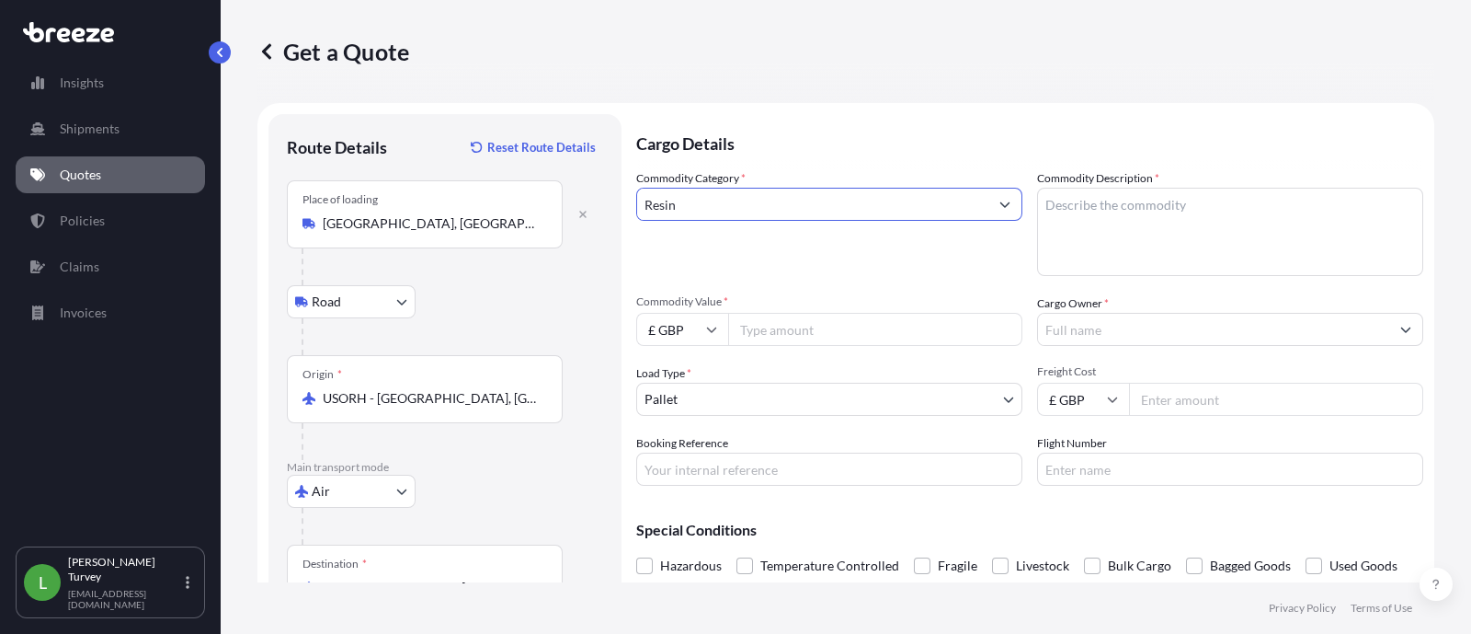
click at [745, 211] on input "Resin" at bounding box center [812, 204] width 351 height 33
click at [795, 204] on input "Resin" at bounding box center [812, 204] width 351 height 33
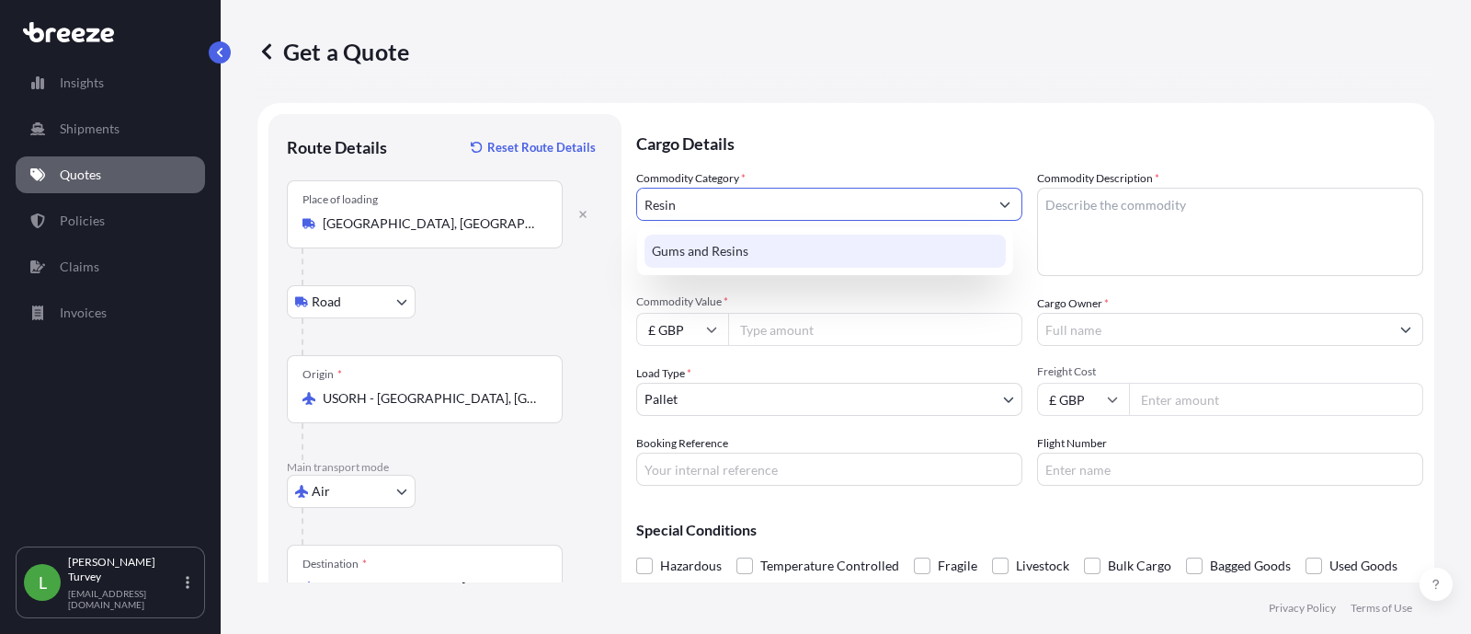
click at [764, 257] on div "Gums and Resins" at bounding box center [825, 250] width 361 height 33
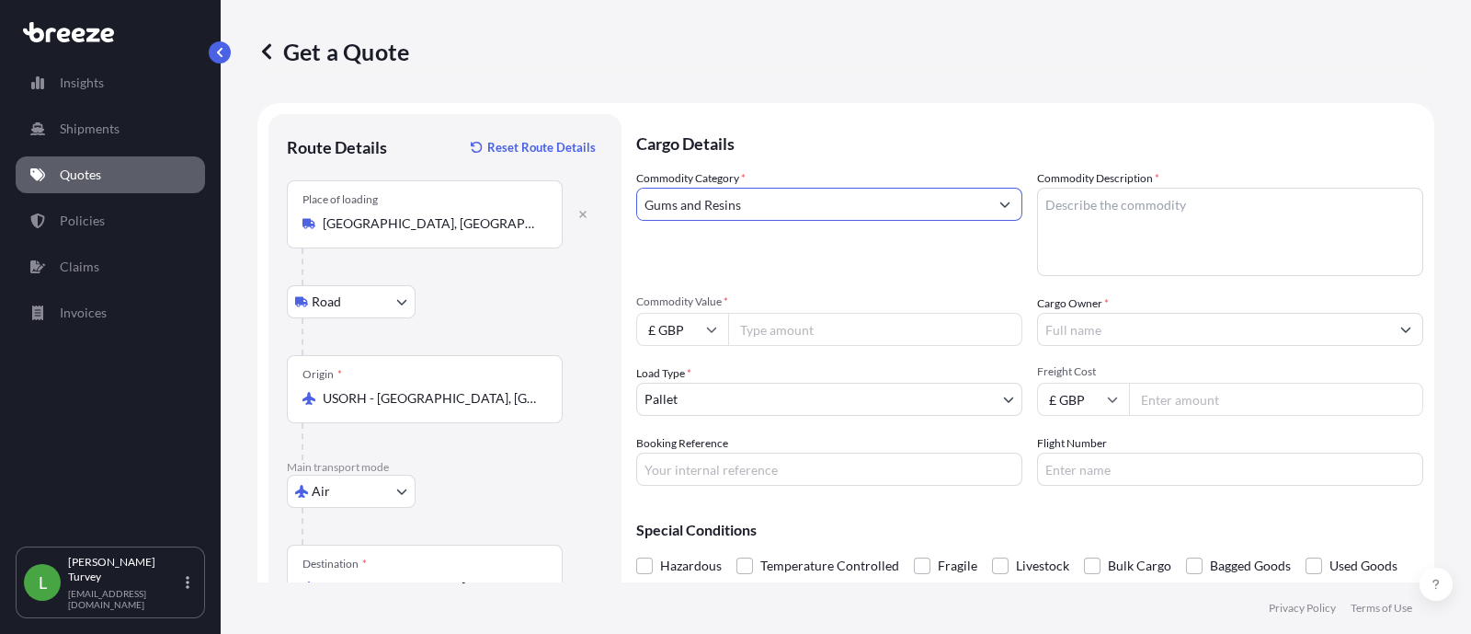
type input "Gums and Resins"
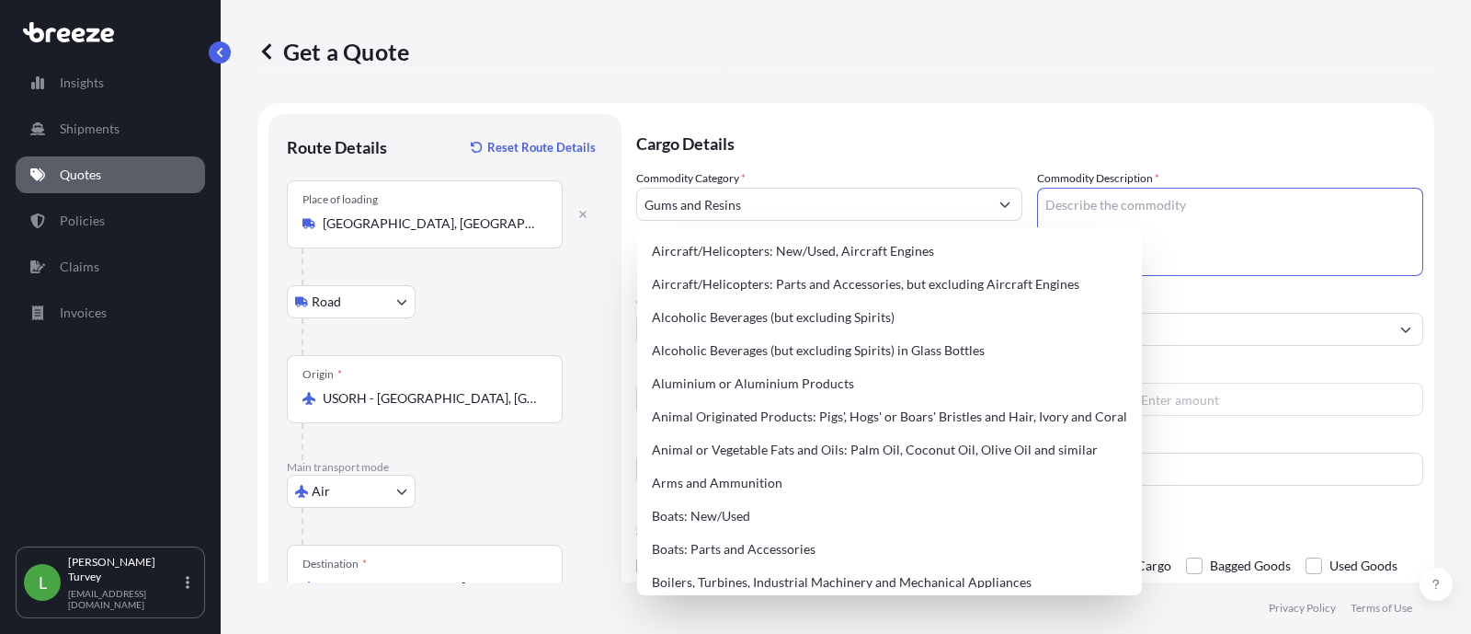
click at [1069, 205] on textarea "Commodity Description *" at bounding box center [1230, 232] width 386 height 88
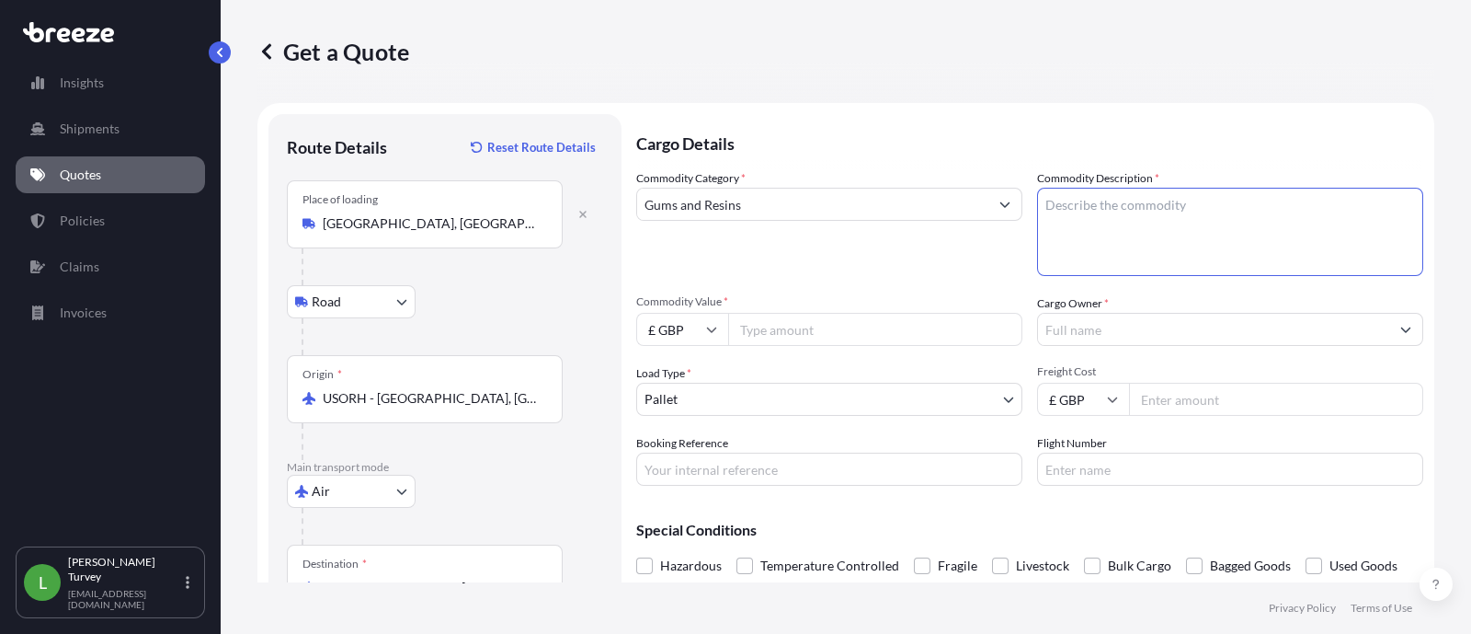
paste textarea "UN1866 Resin solution / 1 bottle per box"
type textarea "UN1866 Resin solution / 1 bottle per box"
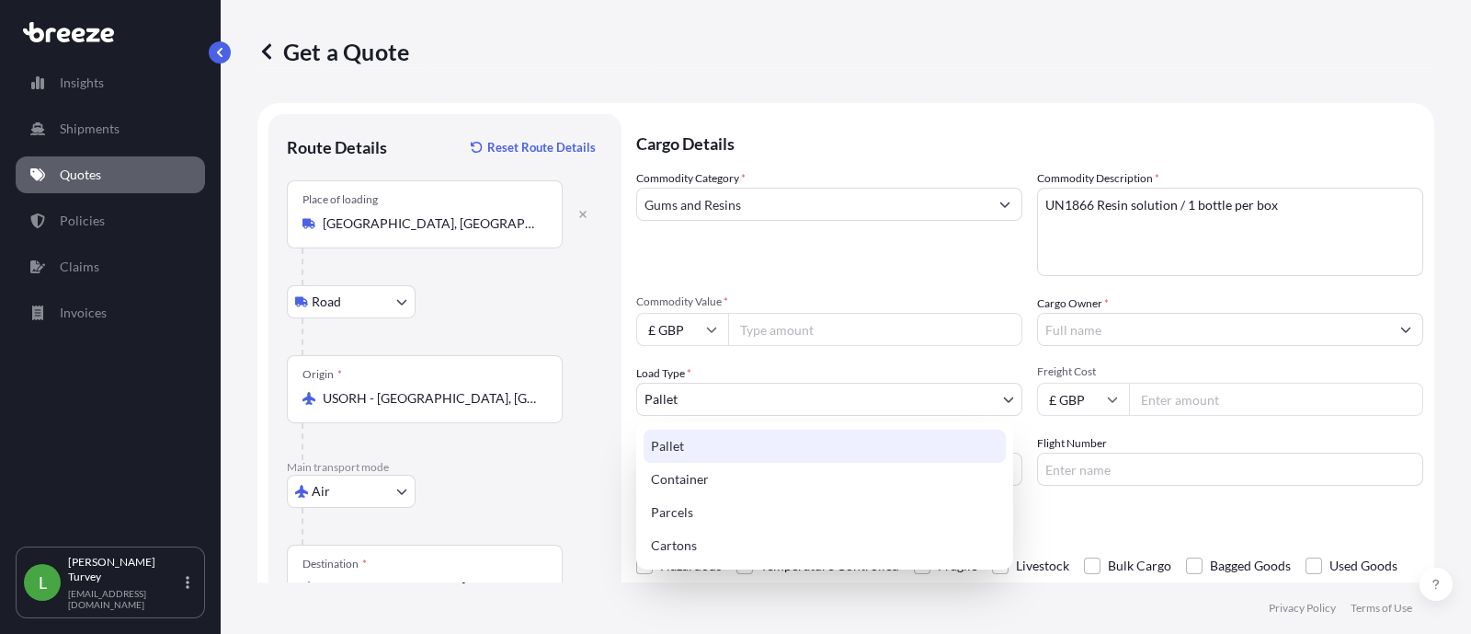
click at [751, 405] on body "140 options available. Insights Shipments Quotes Policies Claims Invoices L [PE…" at bounding box center [735, 317] width 1471 height 634
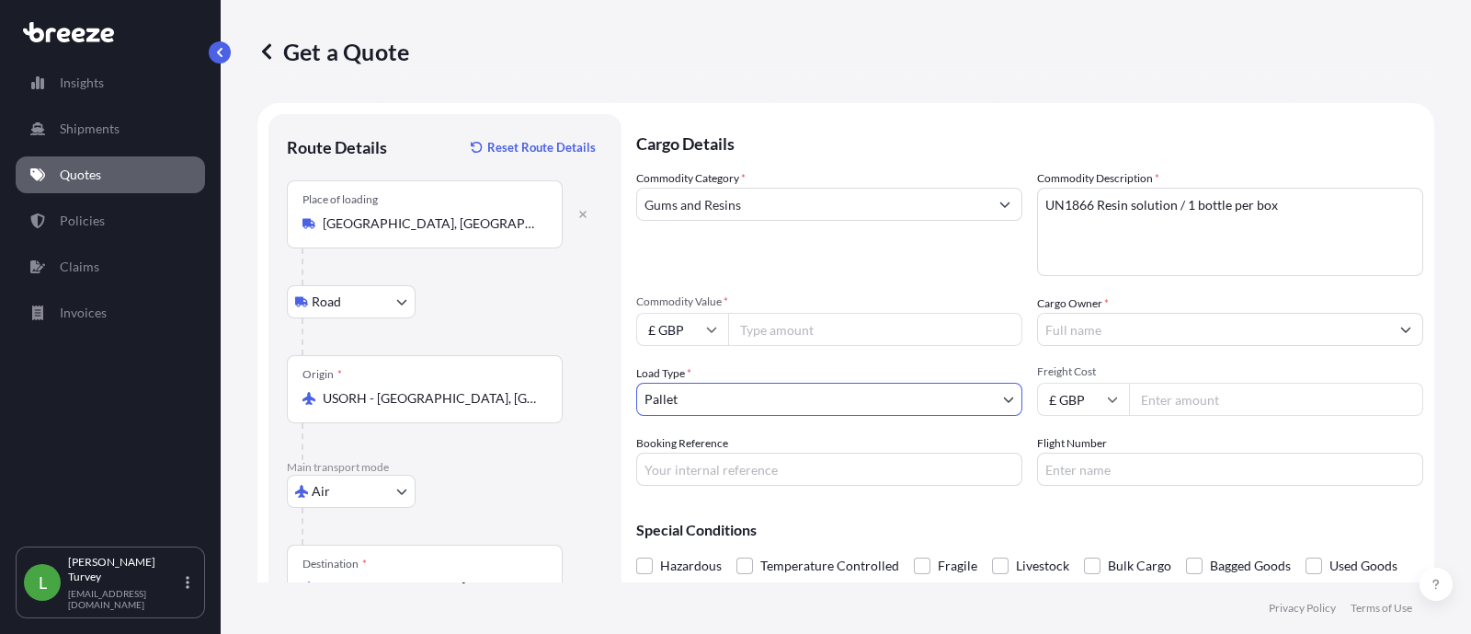
click at [674, 459] on input "Booking Reference" at bounding box center [829, 468] width 386 height 33
click at [624, 458] on form "Route Details Reset Route Details Place of loading [GEOGRAPHIC_DATA], [GEOGRAPH…" at bounding box center [845, 459] width 1177 height 713
click at [726, 464] on input "Booking Reference" at bounding box center [829, 468] width 386 height 33
paste input "24303"
type input "Q24303"
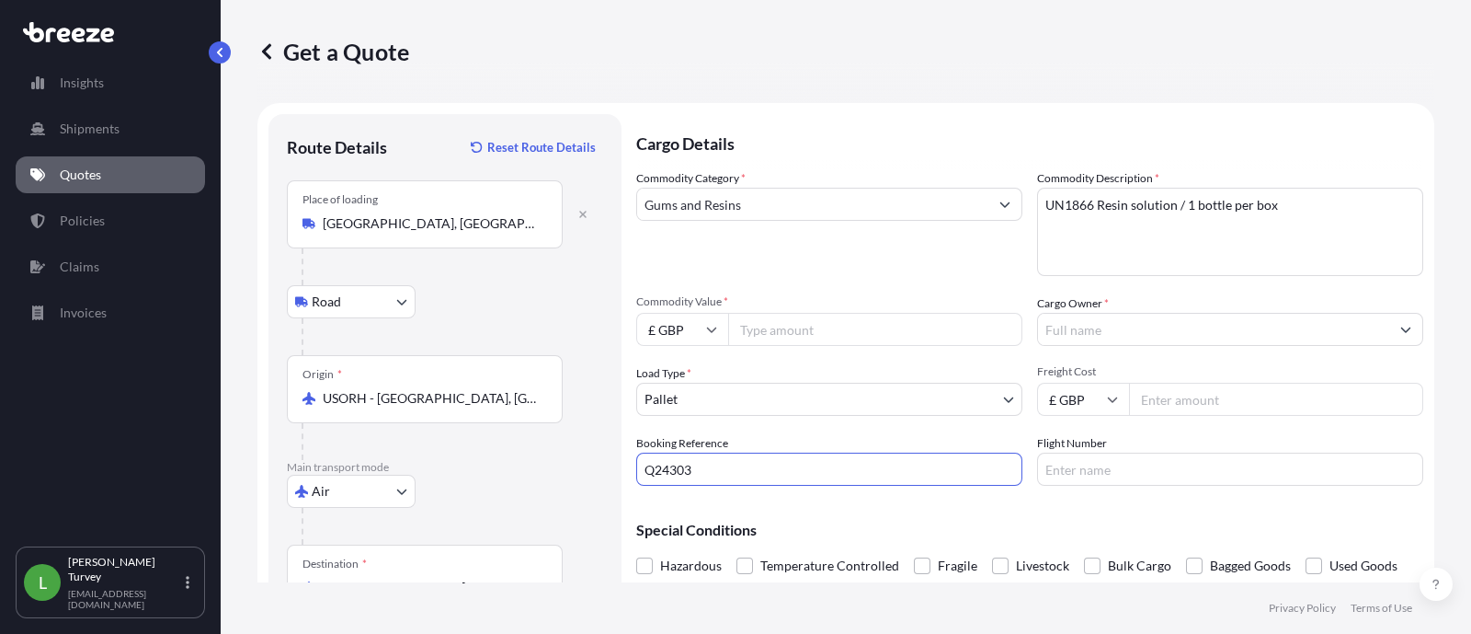
click at [610, 434] on div "Route Details Reset Route Details Place of loading [GEOGRAPHIC_DATA], [GEOGRAPH…" at bounding box center [444, 459] width 353 height 691
click at [822, 327] on input "Commodity Value *" at bounding box center [875, 329] width 294 height 33
click at [754, 337] on input "Commodity Value *" at bounding box center [875, 329] width 294 height 33
paste input "170280"
type input "170280"
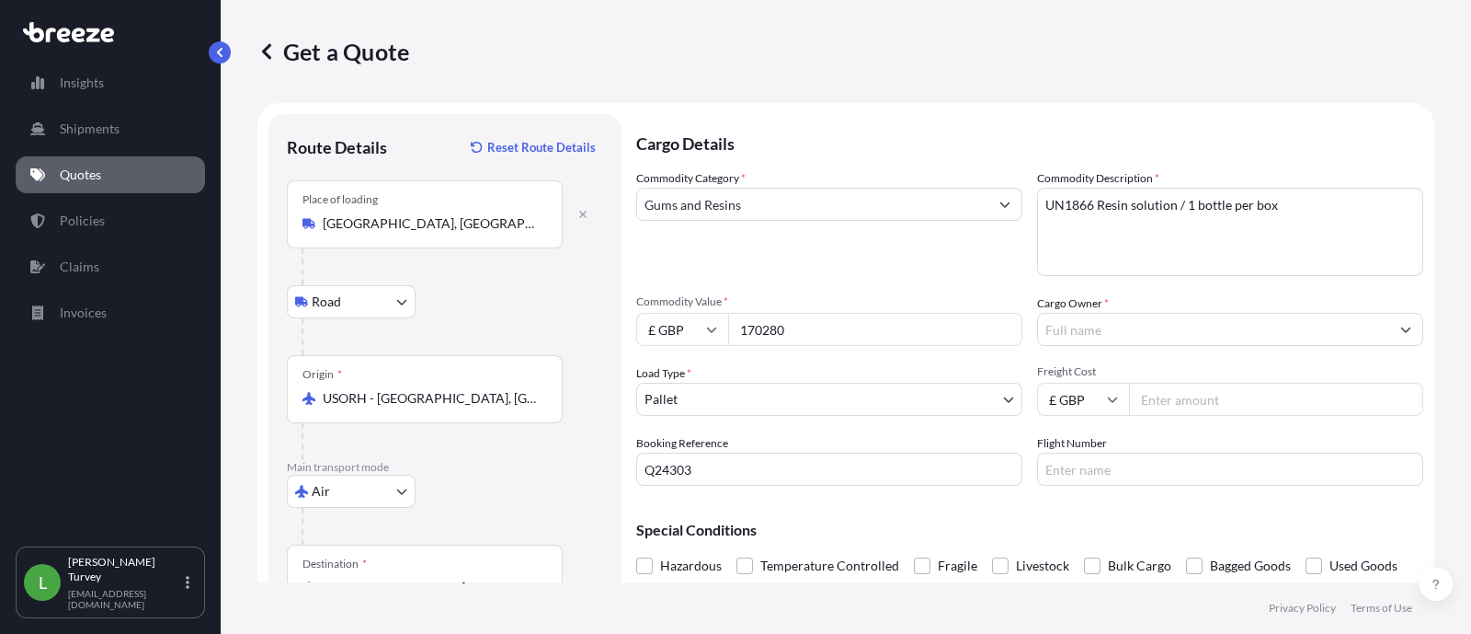
click at [759, 368] on div "Load Type * Pallet" at bounding box center [829, 389] width 386 height 51
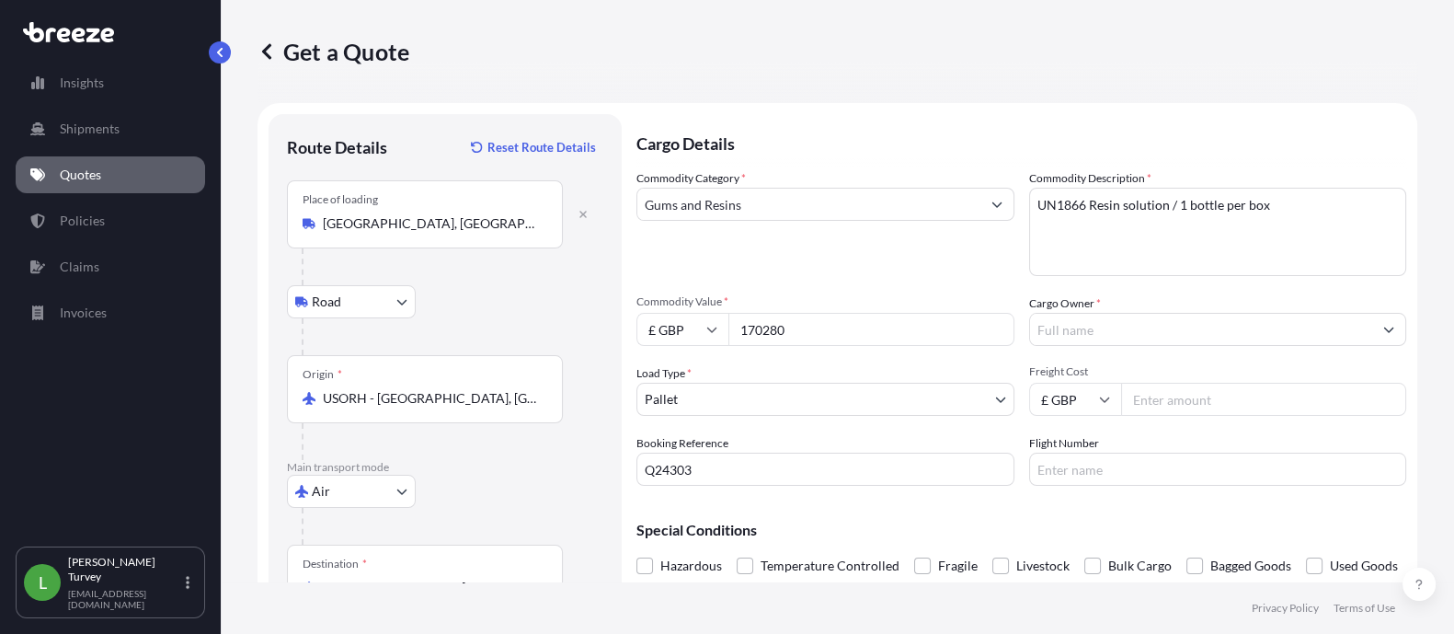
click at [1069, 331] on input "Cargo Owner *" at bounding box center [1201, 329] width 343 height 33
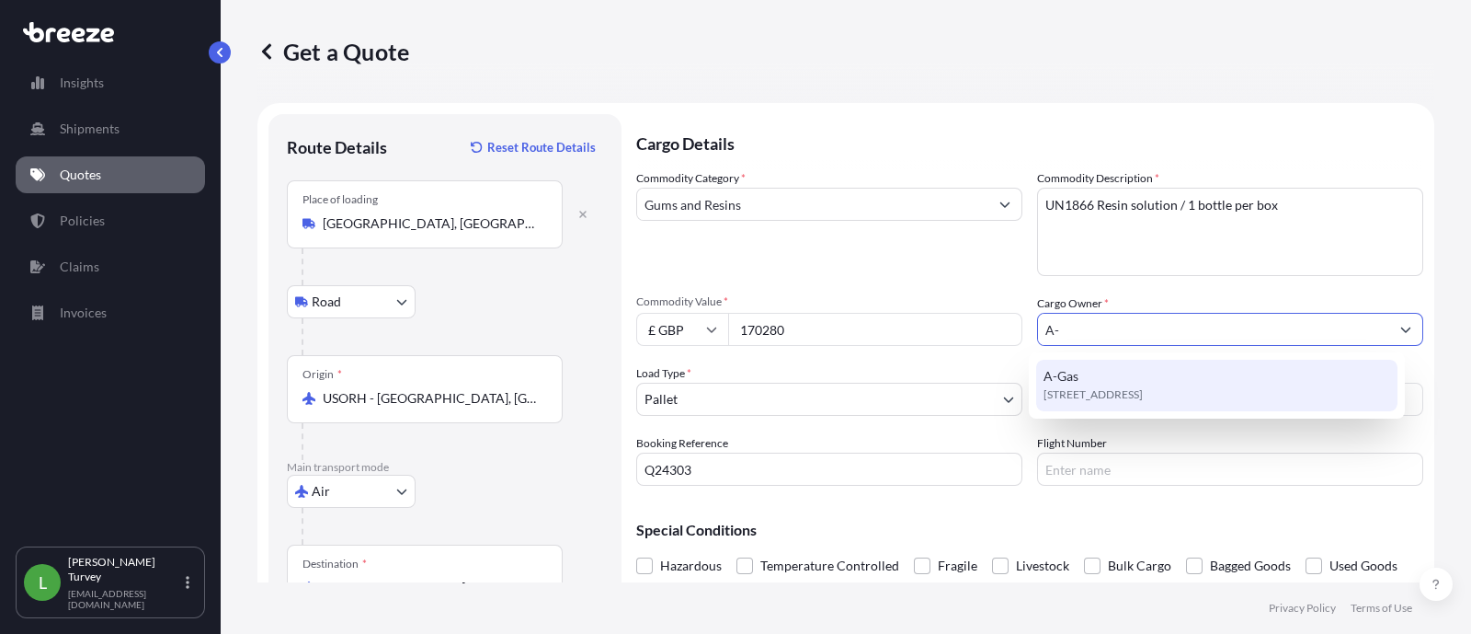
click at [1089, 389] on span "[STREET_ADDRESS]" at bounding box center [1093, 394] width 99 height 18
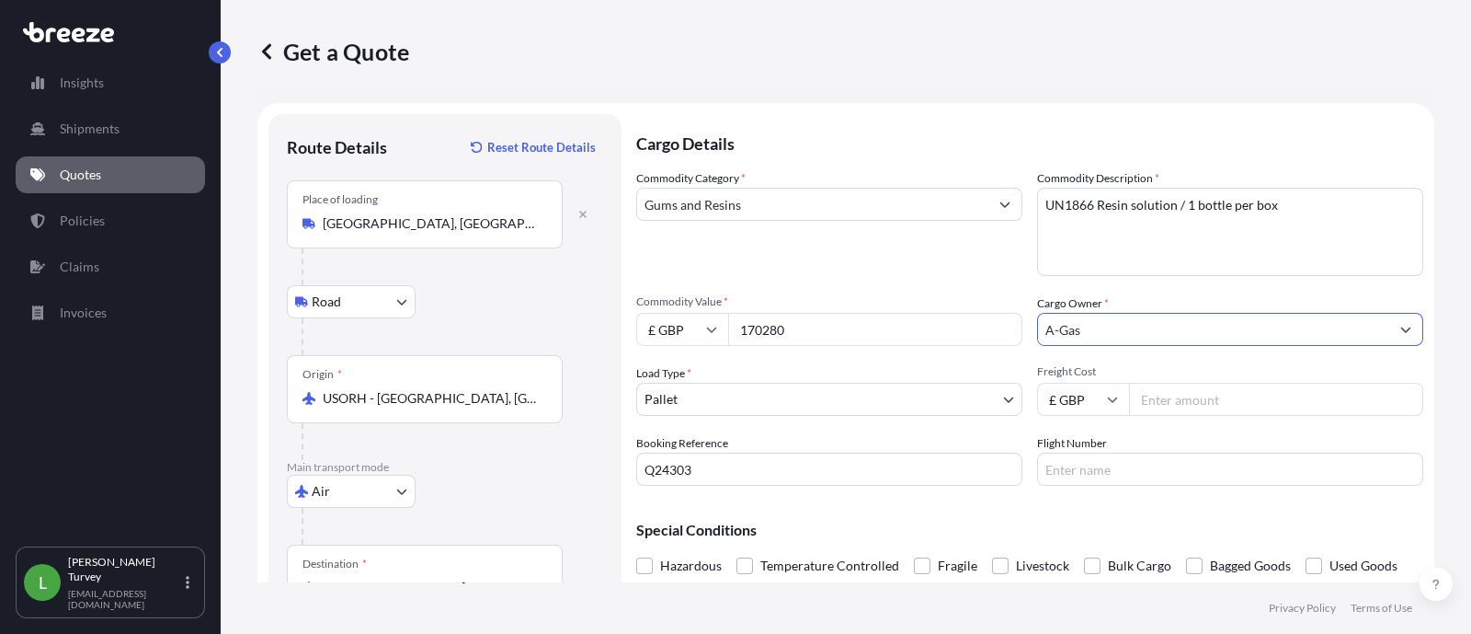
type input "A-Gas"
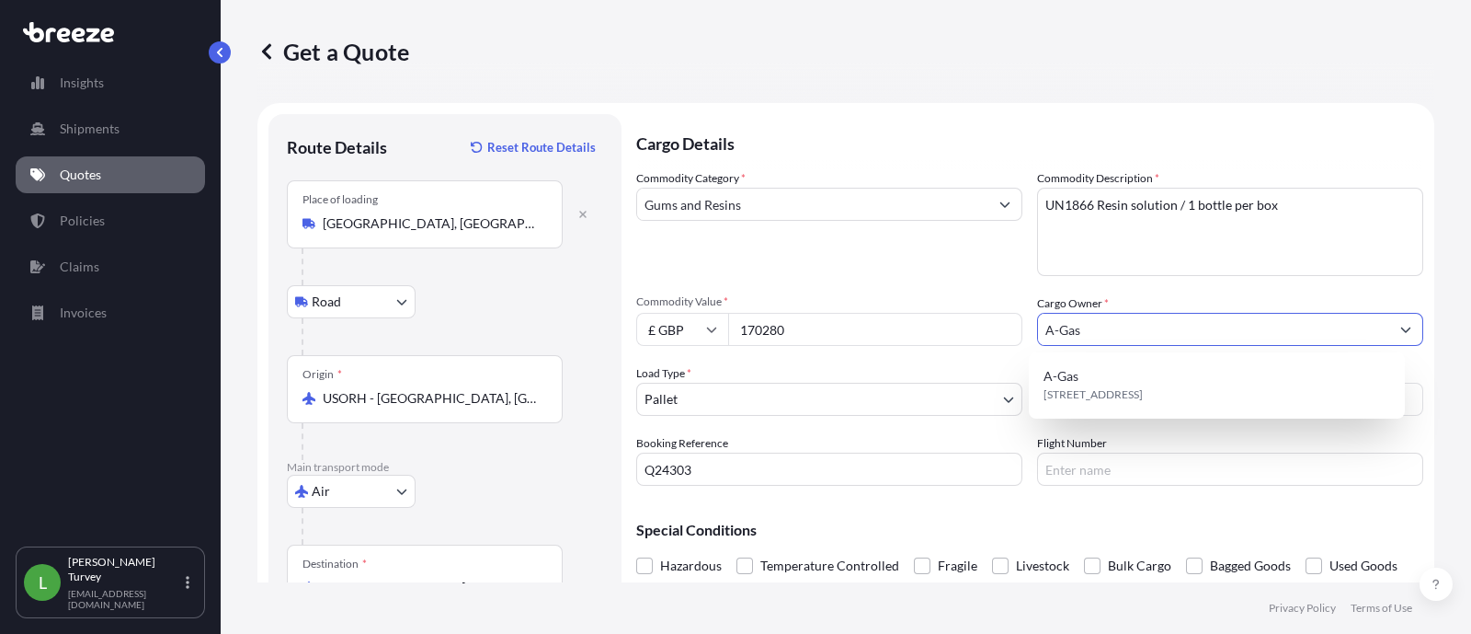
click at [1022, 388] on div "Commodity Category * Gums and Resins Commodity Description * UN1866 Resin solut…" at bounding box center [1029, 327] width 787 height 316
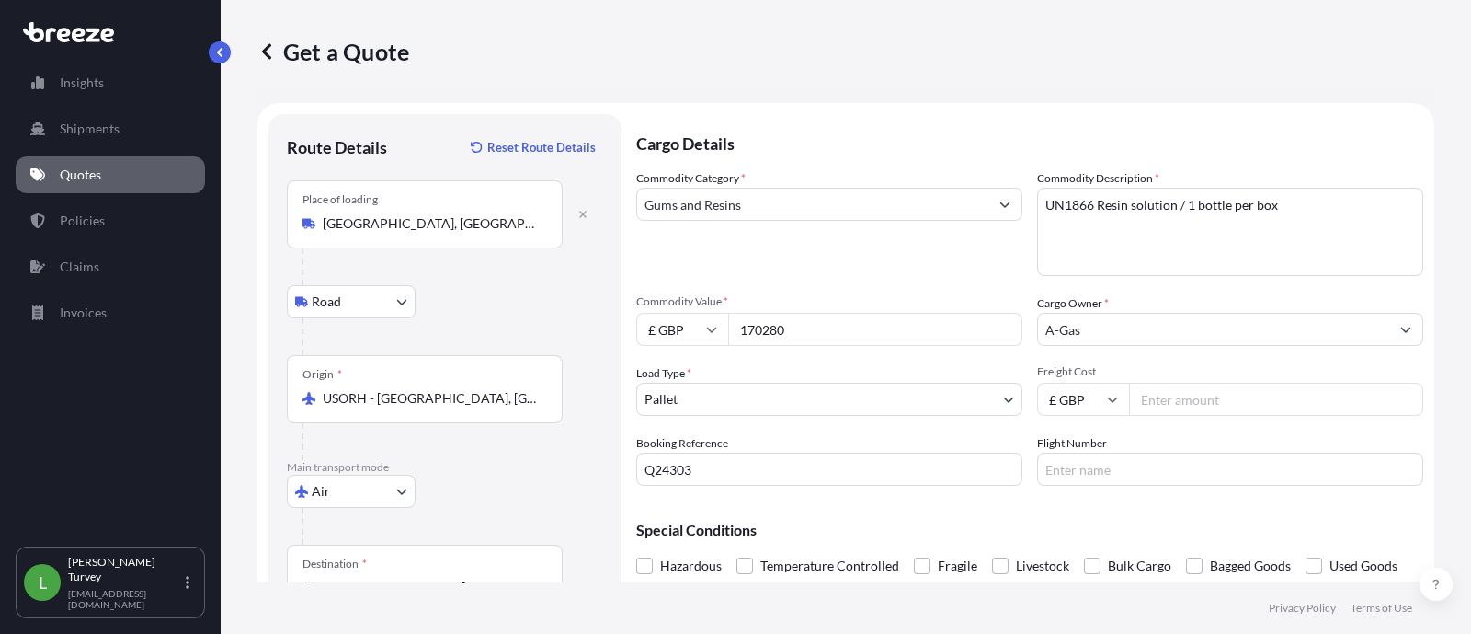
click at [1131, 398] on input "Freight Cost" at bounding box center [1276, 398] width 294 height 33
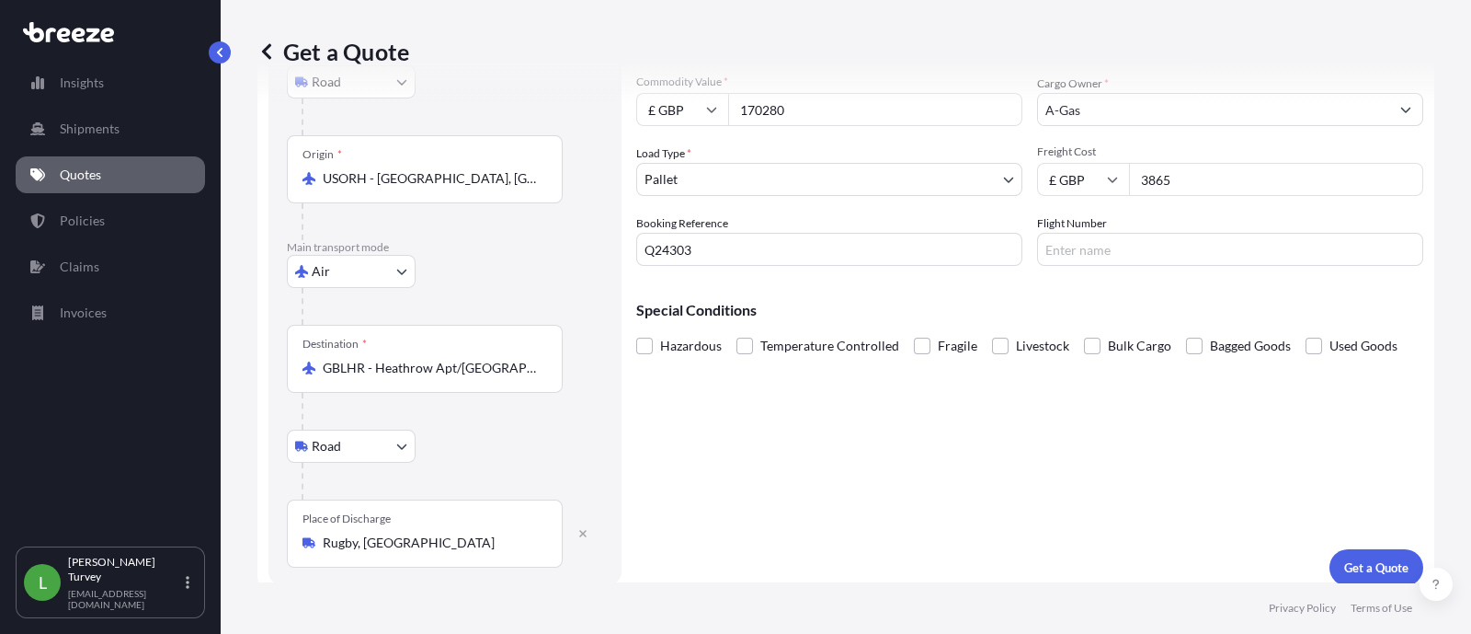
scroll to position [233, 0]
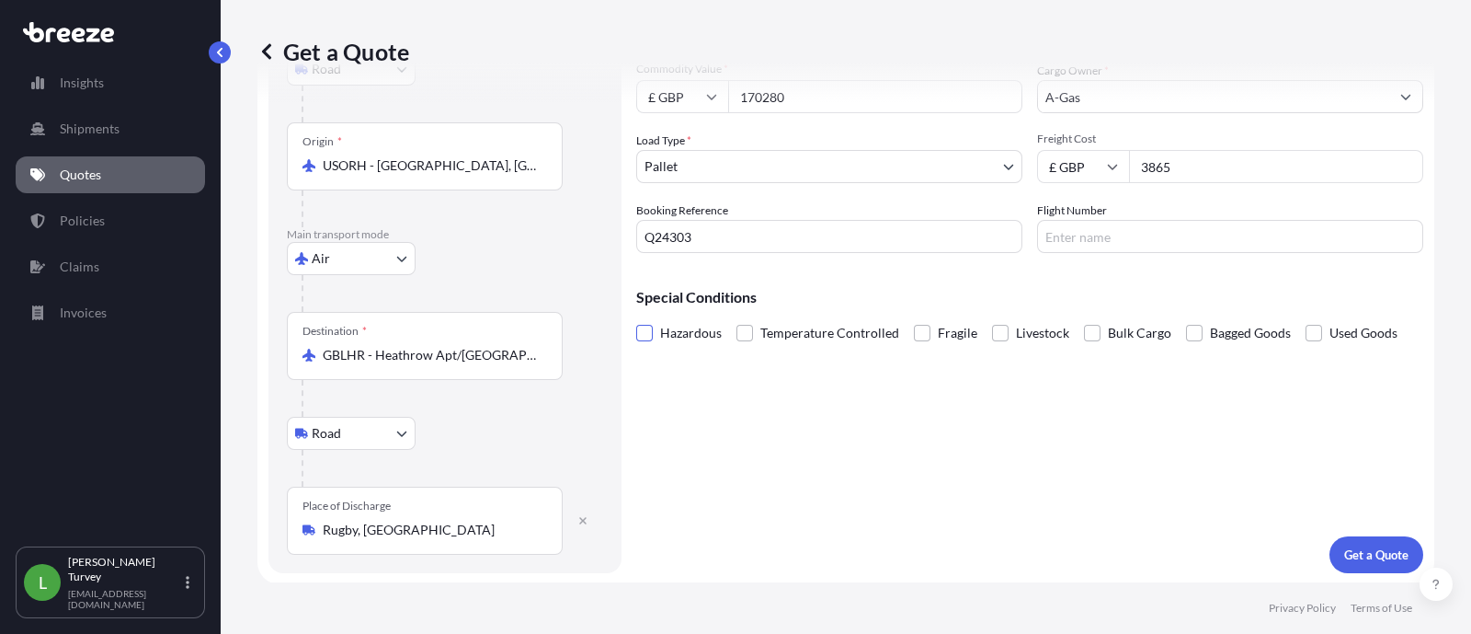
type input "3865"
click at [642, 327] on span at bounding box center [644, 333] width 17 height 17
click at [636, 319] on input "Hazardous" at bounding box center [636, 319] width 0 height 0
click at [1377, 542] on button "Get a Quote" at bounding box center [1377, 554] width 94 height 37
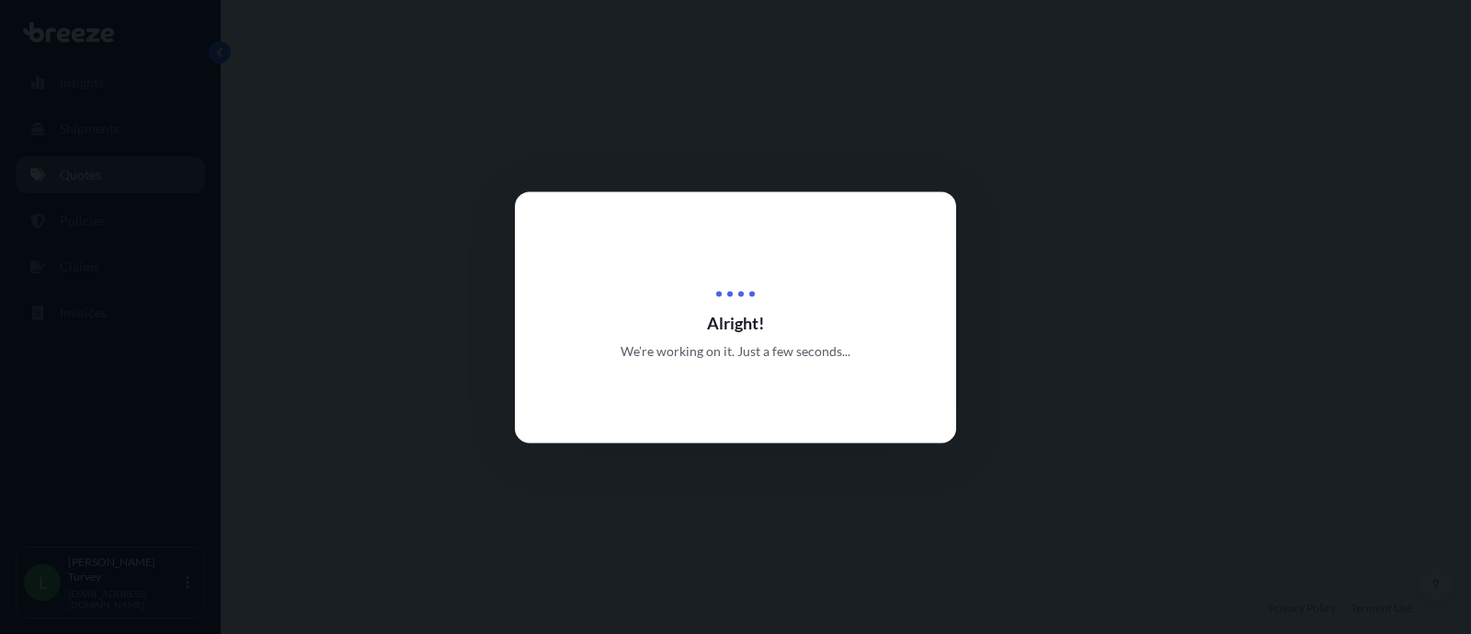
select select "Road"
select select "Air"
select select "Road"
select select "1"
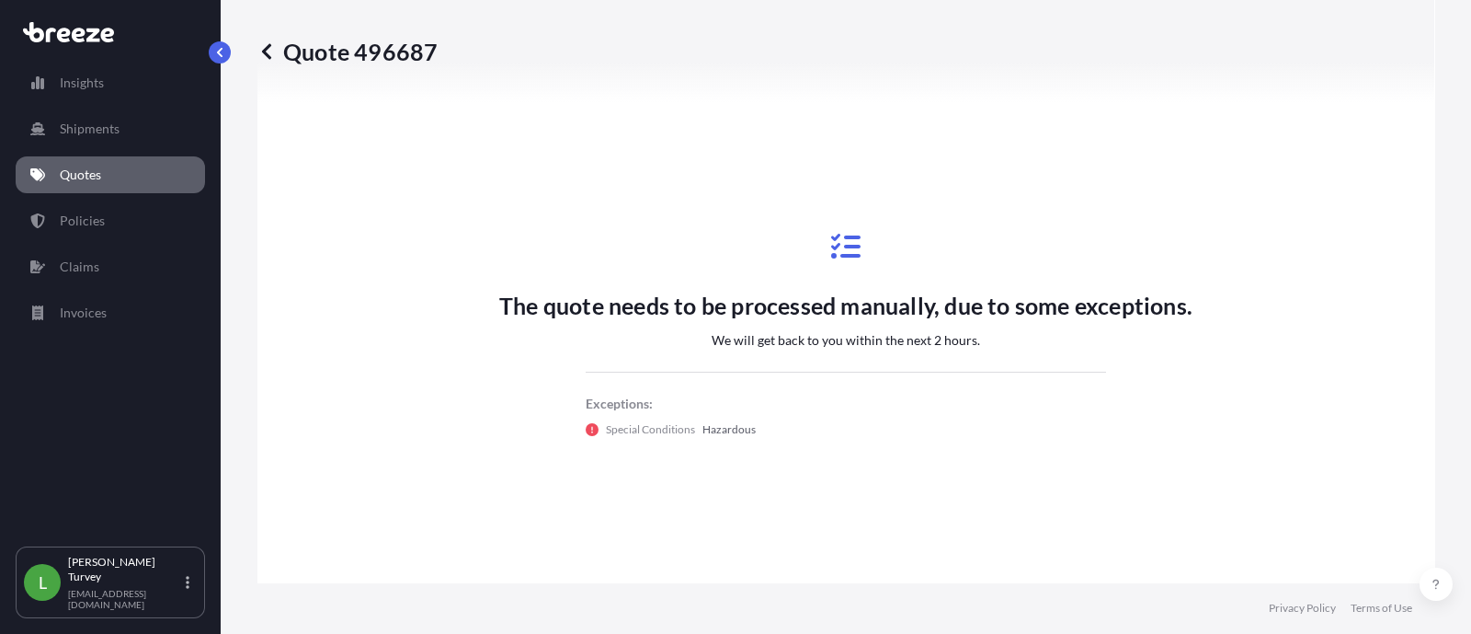
scroll to position [1010, 0]
